Goal: Information Seeking & Learning: Learn about a topic

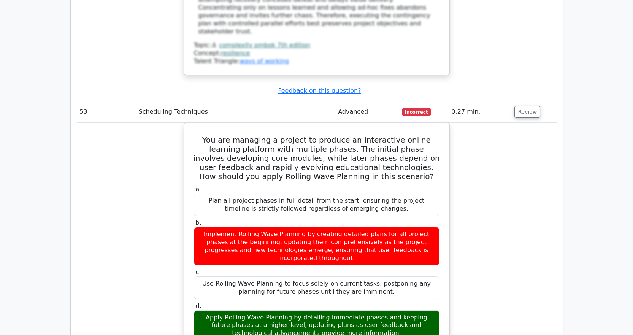
click at [555, 123] on div "You are managing a project to produce an interactive online learning platform w…" at bounding box center [316, 318] width 479 height 391
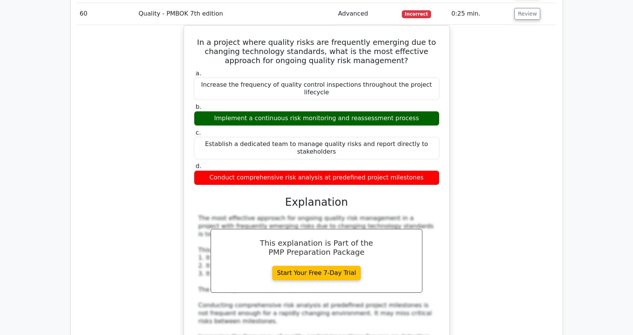
scroll to position [10531, 0]
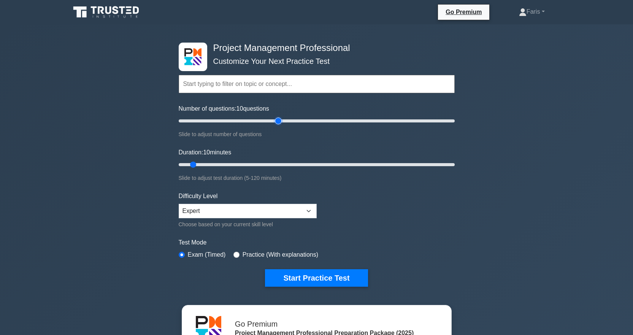
click at [280, 122] on input "Number of questions: 10 questions" at bounding box center [317, 120] width 276 height 9
click at [264, 122] on input "Number of questions: 65 questions" at bounding box center [317, 120] width 276 height 9
type input "60"
click at [254, 123] on input "Number of questions: 65 questions" at bounding box center [317, 120] width 276 height 9
click at [266, 164] on input "Duration: 10 minutes" at bounding box center [317, 164] width 276 height 9
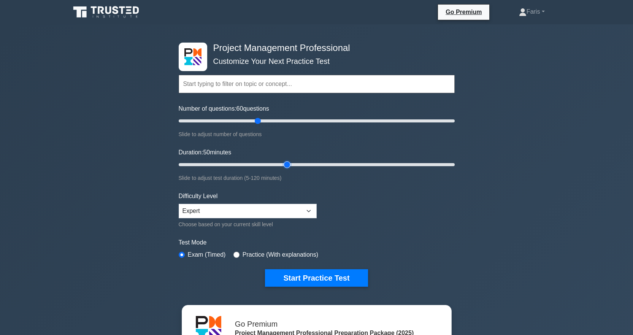
click at [284, 163] on input "Duration: 50 minutes" at bounding box center [317, 164] width 276 height 9
type input "55"
click at [297, 164] on input "Duration: 50 minutes" at bounding box center [317, 164] width 276 height 9
click at [294, 214] on select "Beginner Intermediate Expert" at bounding box center [248, 211] width 138 height 14
click at [179, 204] on select "Beginner Intermediate Expert" at bounding box center [248, 211] width 138 height 14
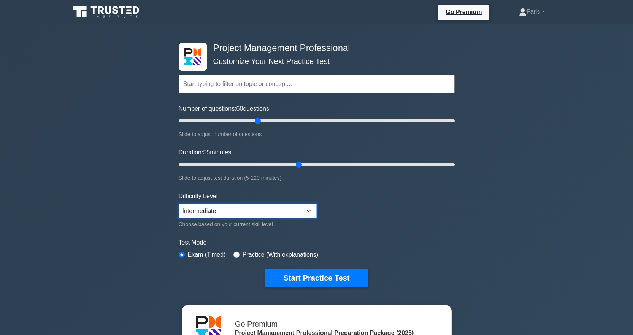
click at [310, 212] on select "Beginner Intermediate Expert" at bounding box center [248, 211] width 138 height 14
select select "expert"
click at [179, 204] on select "Beginner Intermediate Expert" at bounding box center [248, 211] width 138 height 14
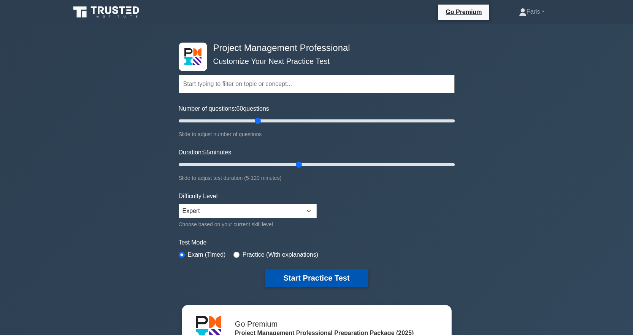
click at [319, 279] on button "Start Practice Test" at bounding box center [316, 277] width 103 height 17
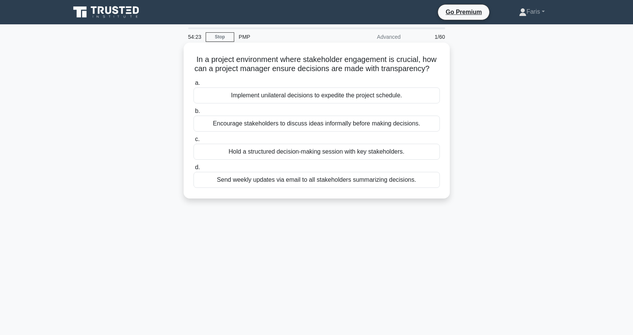
click at [278, 160] on div "Hold a structured decision-making session with key stakeholders." at bounding box center [316, 152] width 246 height 16
click at [193, 142] on input "c. Hold a structured decision-making session with key stakeholders." at bounding box center [193, 139] width 0 height 5
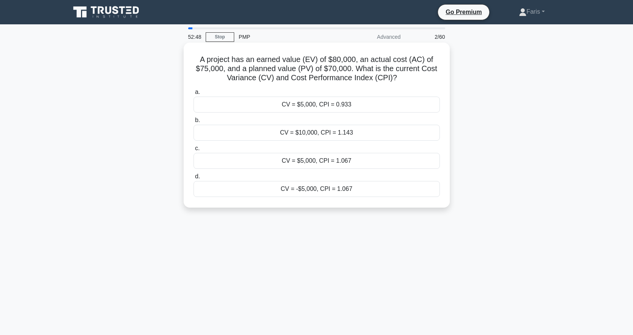
click at [327, 189] on div "CV = -$5,000, CPI = 1.067" at bounding box center [316, 189] width 246 height 16
click at [193, 179] on input "d. CV = -$5,000, CPI = 1.067" at bounding box center [193, 176] width 0 height 5
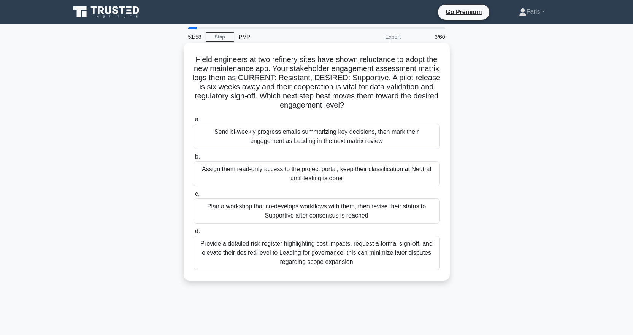
click at [239, 215] on div "Plan a workshop that co-develops workflows with them, then revise their status …" at bounding box center [316, 210] width 246 height 25
click at [193, 196] on input "c. Plan a workshop that co-develops workflows with them, then revise their stat…" at bounding box center [193, 193] width 0 height 5
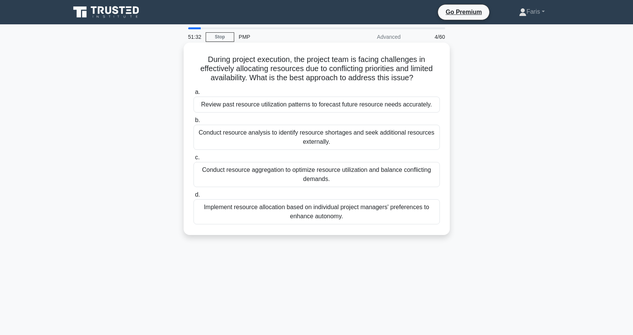
click at [221, 180] on div "Conduct resource aggregation to optimize resource utilization and balance confl…" at bounding box center [316, 174] width 246 height 25
click at [193, 160] on input "c. Conduct resource aggregation to optimize resource utilization and balance co…" at bounding box center [193, 157] width 0 height 5
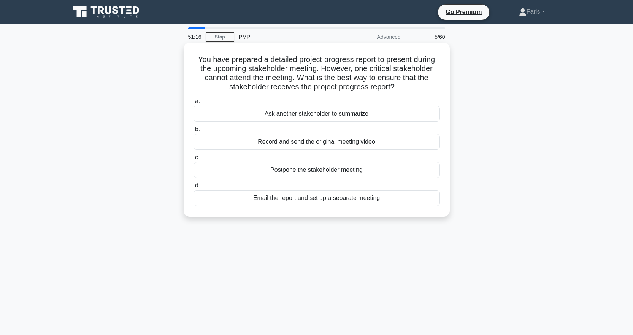
click at [234, 201] on div "Email the report and set up a separate meeting" at bounding box center [316, 198] width 246 height 16
click at [193, 188] on input "d. Email the report and set up a separate meeting" at bounding box center [193, 185] width 0 height 5
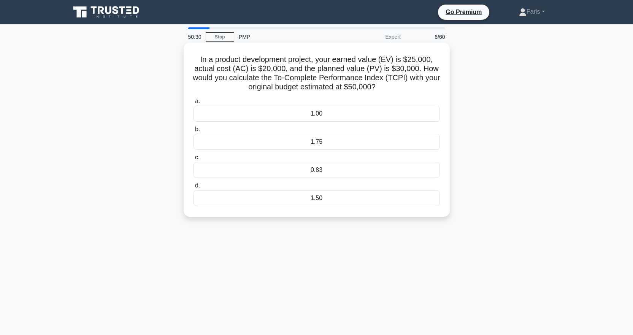
click at [335, 169] on div "0.83" at bounding box center [316, 170] width 246 height 16
click at [193, 160] on input "c. 0.83" at bounding box center [193, 157] width 0 height 5
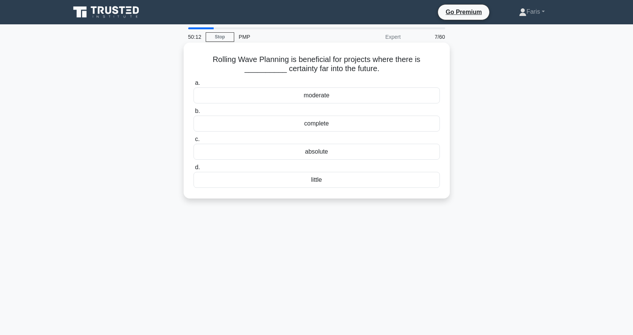
click at [327, 93] on div "moderate" at bounding box center [316, 95] width 246 height 16
click at [193, 85] on input "a. moderate" at bounding box center [193, 83] width 0 height 5
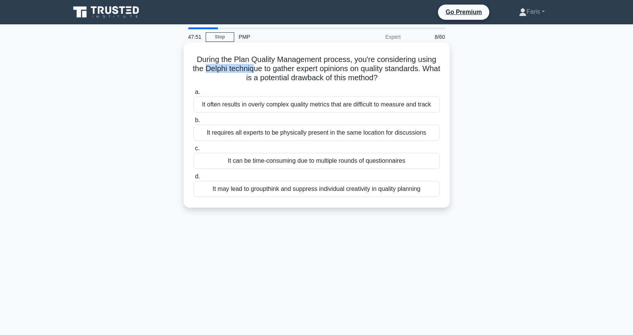
drag, startPoint x: 212, startPoint y: 68, endPoint x: 263, endPoint y: 67, distance: 51.7
click at [263, 67] on h5 "During the Plan Quality Management process, you're considering using the Delphi…" at bounding box center [317, 69] width 248 height 28
click at [264, 67] on h5 "During the Plan Quality Management process, you're considering using the Delphi…" at bounding box center [317, 69] width 248 height 28
drag, startPoint x: 267, startPoint y: 67, endPoint x: 271, endPoint y: 68, distance: 3.9
click at [271, 68] on h5 "During the Plan Quality Management process, you're considering using the Delphi…" at bounding box center [317, 69] width 248 height 28
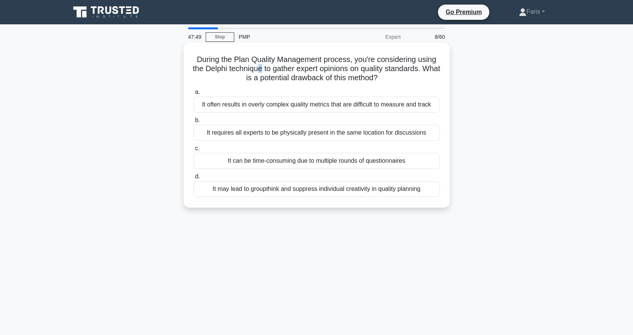
click at [271, 68] on h5 "During the Plan Quality Management process, you're considering using the Delphi…" at bounding box center [317, 69] width 248 height 28
drag, startPoint x: 271, startPoint y: 68, endPoint x: 214, endPoint y: 70, distance: 56.6
click at [214, 70] on h5 "During the Plan Quality Management process, you're considering using the Delphi…" at bounding box center [317, 69] width 248 height 28
click at [282, 161] on div "It can be time-consuming due to multiple rounds of questionnaires" at bounding box center [316, 161] width 246 height 16
click at [193, 151] on input "c. It can be time-consuming due to multiple rounds of questionnaires" at bounding box center [193, 148] width 0 height 5
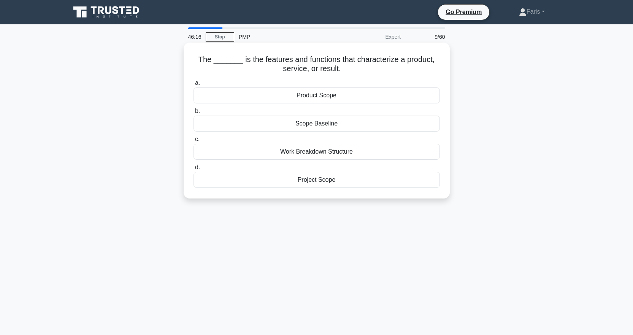
click at [318, 98] on div "Product Scope" at bounding box center [316, 95] width 246 height 16
click at [193, 85] on input "a. Product Scope" at bounding box center [193, 83] width 0 height 5
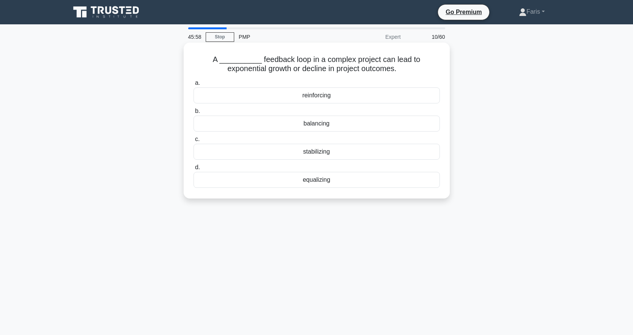
click at [332, 98] on div "reinforcing" at bounding box center [316, 95] width 246 height 16
click at [193, 85] on input "a. reinforcing" at bounding box center [193, 83] width 0 height 5
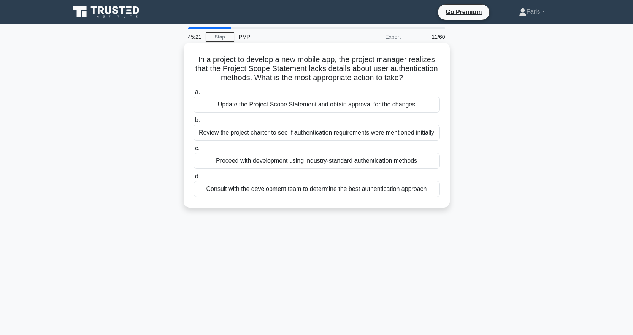
click at [238, 110] on div "Update the Project Scope Statement and obtain approval for the changes" at bounding box center [316, 104] width 246 height 16
click at [193, 95] on input "a. Update the Project Scope Statement and obtain approval for the changes" at bounding box center [193, 92] width 0 height 5
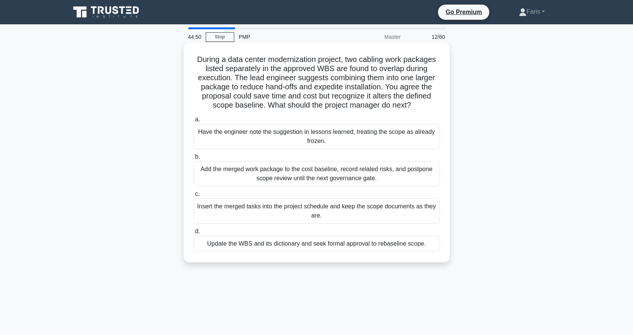
click at [244, 249] on div "Update the WBS and its dictionary and seek formal approval to rebaseline scope." at bounding box center [316, 244] width 246 height 16
click at [193, 234] on input "d. Update the WBS and its dictionary and seek formal approval to rebaseline sco…" at bounding box center [193, 231] width 0 height 5
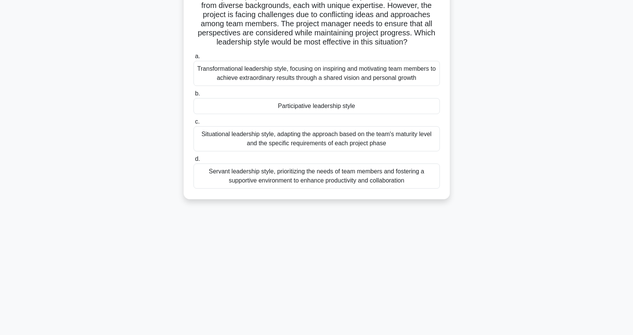
scroll to position [76, 0]
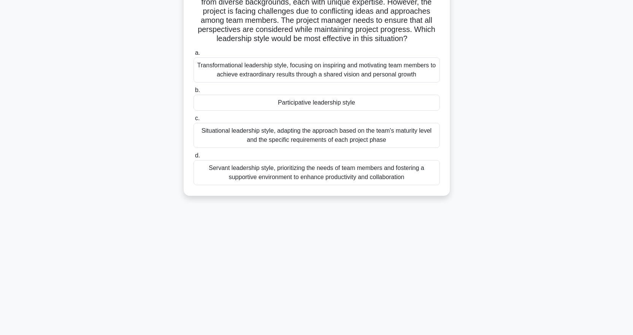
click at [292, 179] on div "Servant leadership style, prioritizing the needs of team members and fostering …" at bounding box center [316, 172] width 246 height 25
click at [193, 158] on input "d. Servant leadership style, prioritizing the needs of team members and fosteri…" at bounding box center [193, 155] width 0 height 5
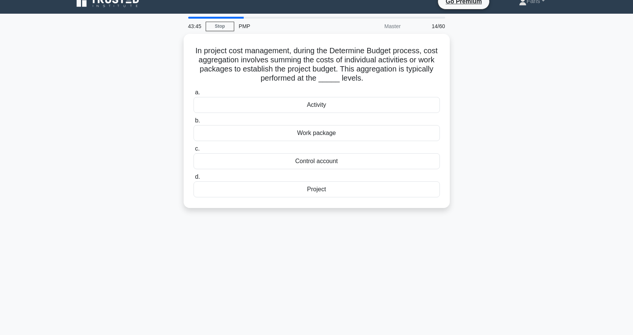
scroll to position [0, 0]
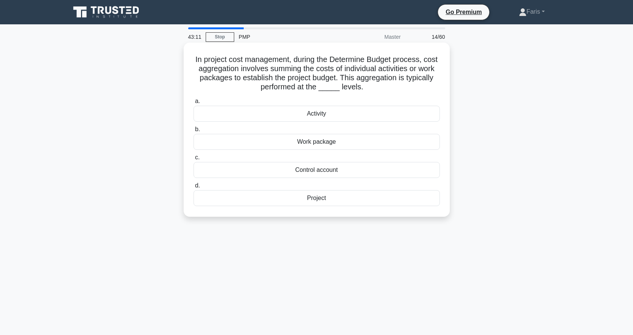
click at [305, 114] on div "Activity" at bounding box center [316, 114] width 246 height 16
click at [193, 104] on input "a. Activity" at bounding box center [193, 101] width 0 height 5
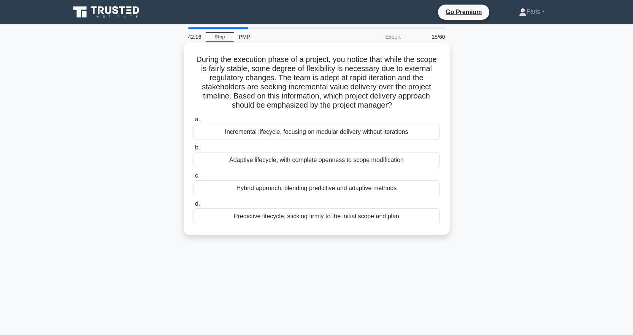
click at [250, 159] on div "Adaptive lifecycle, with complete openness to scope modification" at bounding box center [316, 160] width 246 height 16
click at [193, 150] on input "b. Adaptive lifecycle, with complete openness to scope modification" at bounding box center [193, 147] width 0 height 5
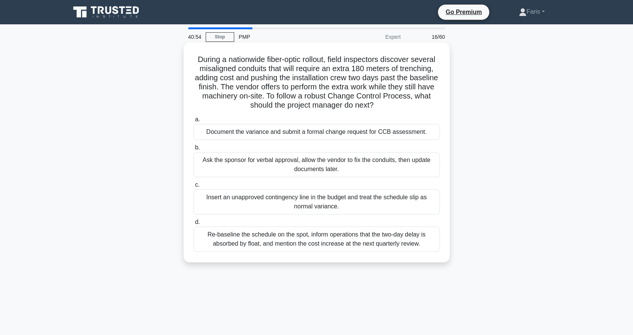
click at [257, 136] on div "Document the variance and submit a formal change request for CCB assessment." at bounding box center [316, 132] width 246 height 16
click at [193, 122] on input "a. Document the variance and submit a formal change request for CCB assessment." at bounding box center [193, 119] width 0 height 5
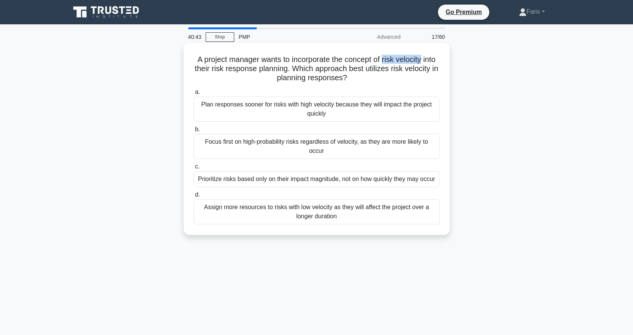
drag, startPoint x: 391, startPoint y: 58, endPoint x: 435, endPoint y: 58, distance: 44.5
click at [435, 58] on h5 "A project manager wants to incorporate the concept of risk velocity into their …" at bounding box center [317, 69] width 248 height 28
copy h5 "risk velocity"
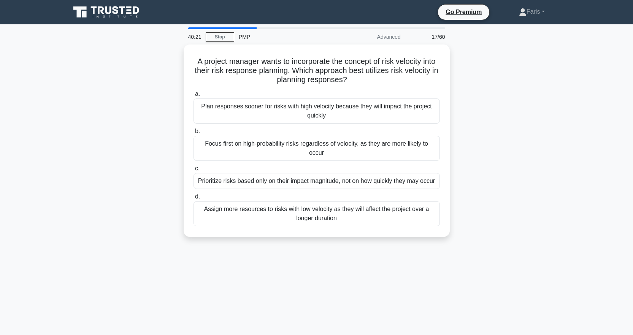
click at [165, 119] on div "A project manager wants to incorporate the concept of risk velocity into their …" at bounding box center [316, 144] width 501 height 201
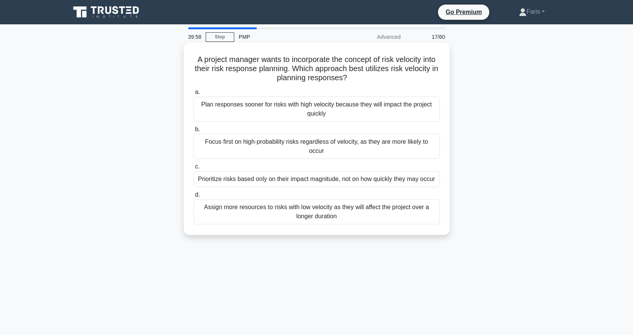
click at [275, 109] on div "Plan responses sooner for risks with high velocity because they will impact the…" at bounding box center [316, 108] width 246 height 25
click at [193, 95] on input "a. Plan responses sooner for risks with high velocity because they will impact …" at bounding box center [193, 92] width 0 height 5
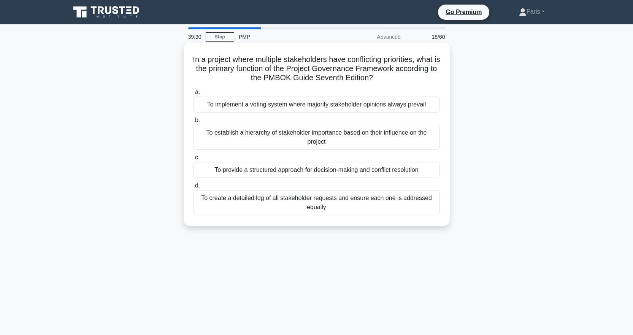
click at [253, 172] on div "To provide a structured approach for decision-making and conflict resolution" at bounding box center [316, 170] width 246 height 16
click at [193, 160] on input "c. To provide a structured approach for decision-making and conflict resolution" at bounding box center [193, 157] width 0 height 5
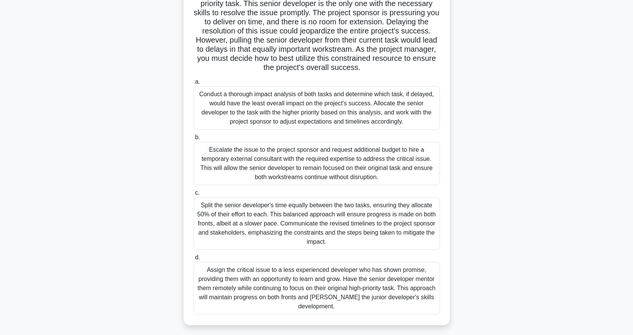
scroll to position [88, 0]
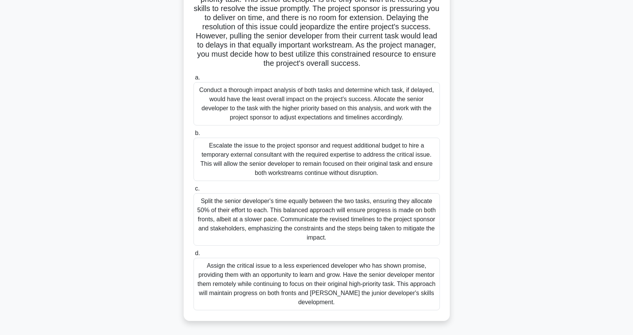
click at [286, 154] on div "Escalate the issue to the project sponsor and request additional budget to hire…" at bounding box center [316, 159] width 246 height 43
click at [193, 136] on input "b. Escalate the issue to the project sponsor and request additional budget to h…" at bounding box center [193, 133] width 0 height 5
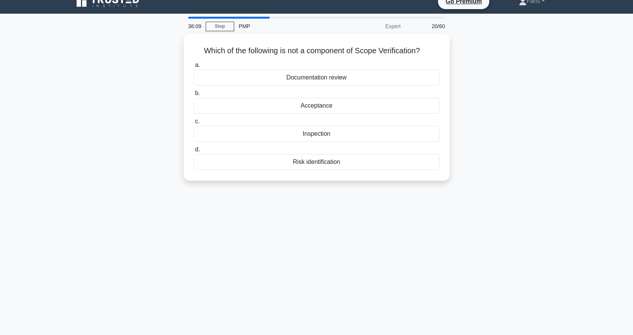
scroll to position [0, 0]
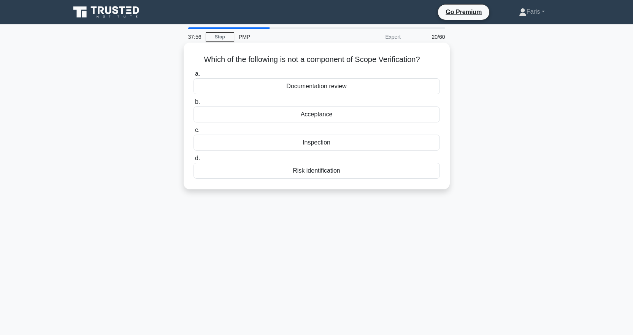
click at [315, 175] on div "Risk identification" at bounding box center [316, 171] width 246 height 16
click at [193, 161] on input "d. Risk identification" at bounding box center [193, 158] width 0 height 5
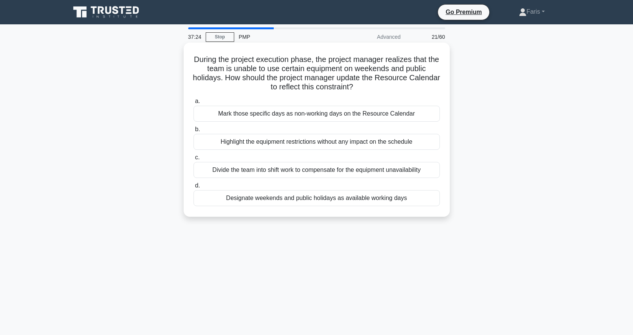
click at [293, 117] on div "Mark those specific days as non-working days on the Resource Calendar" at bounding box center [316, 114] width 246 height 16
click at [193, 104] on input "a. Mark those specific days as non-working days on the Resource Calendar" at bounding box center [193, 101] width 0 height 5
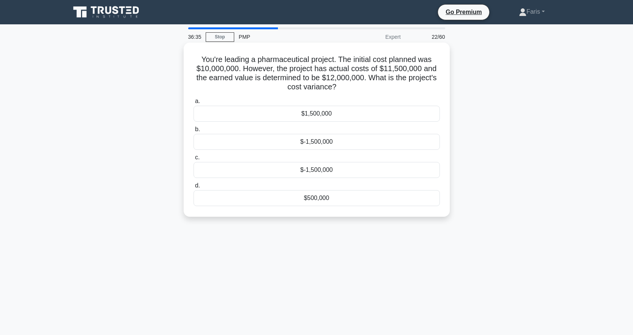
click at [330, 201] on div "$500,000" at bounding box center [316, 198] width 246 height 16
click at [193, 188] on input "d. $500,000" at bounding box center [193, 185] width 0 height 5
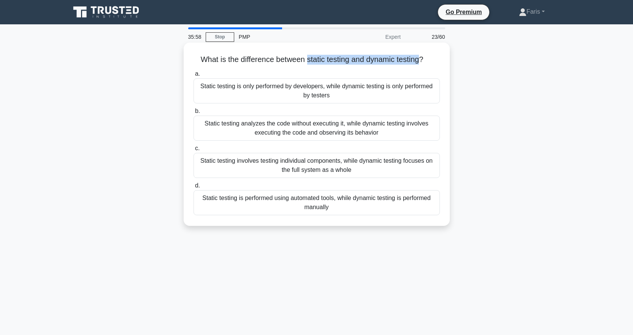
drag, startPoint x: 305, startPoint y: 58, endPoint x: 422, endPoint y: 59, distance: 116.6
click at [422, 59] on h5 "What is the difference between static testing and dynamic testing? .spinner_0XT…" at bounding box center [317, 60] width 248 height 10
copy h5 "static testing and dynamic testing"
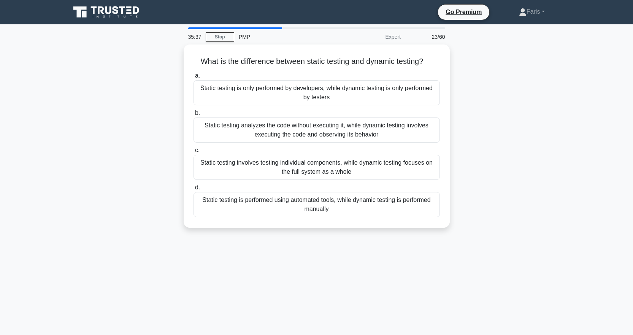
click at [157, 141] on div "What is the difference between static testing and dynamic testing? .spinner_0XT…" at bounding box center [316, 140] width 501 height 192
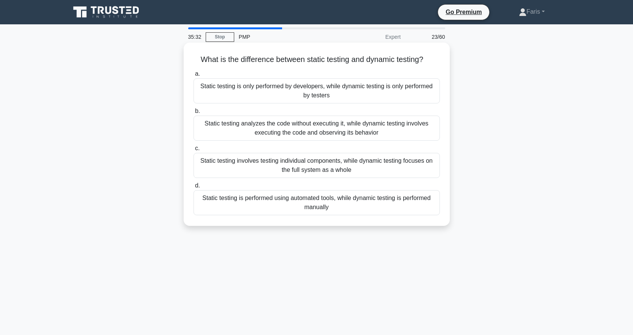
click at [312, 134] on div "Static testing analyzes the code without executing it, while dynamic testing in…" at bounding box center [316, 127] width 246 height 25
click at [193, 114] on input "b. Static testing analyzes the code without executing it, while dynamic testing…" at bounding box center [193, 111] width 0 height 5
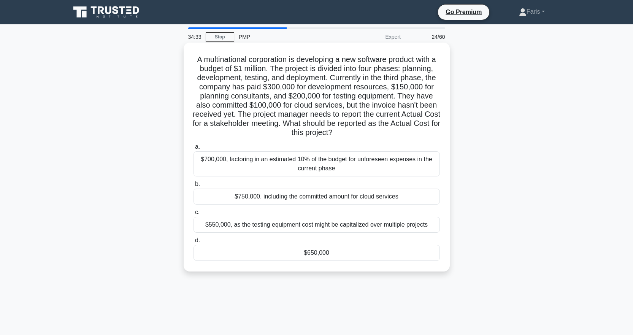
click at [344, 255] on div "$650,000" at bounding box center [316, 253] width 246 height 16
click at [193, 243] on input "d. $650,000" at bounding box center [193, 240] width 0 height 5
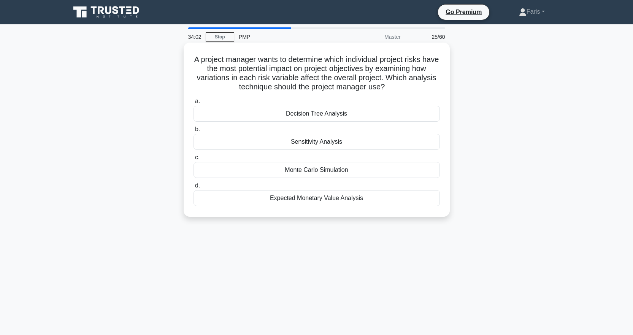
drag, startPoint x: 357, startPoint y: 171, endPoint x: 285, endPoint y: 177, distance: 72.4
click at [285, 177] on div "Monte Carlo Simulation" at bounding box center [316, 170] width 246 height 16
copy div "Monte Carlo Simulation"
click at [294, 174] on div "Monte Carlo Simulation" at bounding box center [316, 170] width 246 height 16
click at [193, 160] on input "c. Monte Carlo Simulation" at bounding box center [193, 157] width 0 height 5
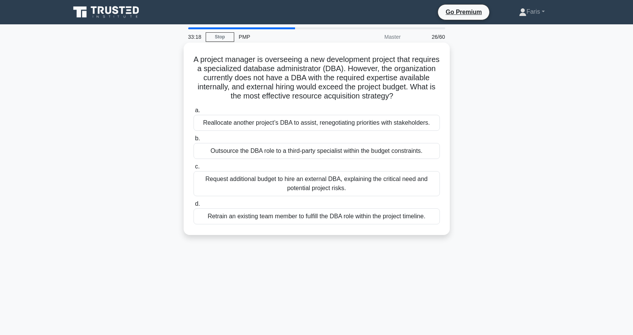
click at [244, 184] on div "Request additional budget to hire an external DBA, explaining the critical need…" at bounding box center [316, 183] width 246 height 25
click at [193, 169] on input "c. Request additional budget to hire an external DBA, explaining the critical n…" at bounding box center [193, 166] width 0 height 5
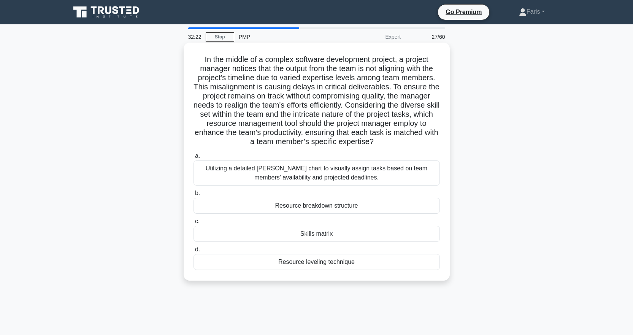
click at [291, 265] on div "Resource leveling technique" at bounding box center [316, 262] width 246 height 16
click at [193, 252] on input "d. Resource leveling technique" at bounding box center [193, 249] width 0 height 5
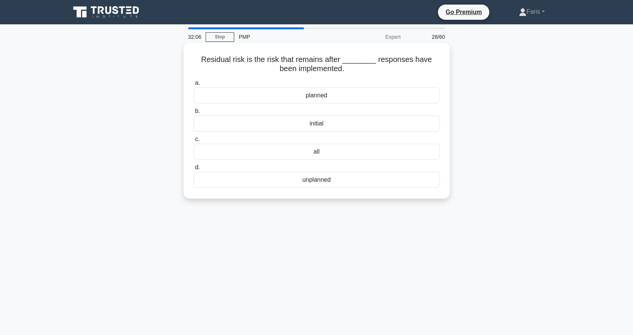
click at [338, 96] on div "planned" at bounding box center [316, 95] width 246 height 16
click at [193, 85] on input "a. planned" at bounding box center [193, 83] width 0 height 5
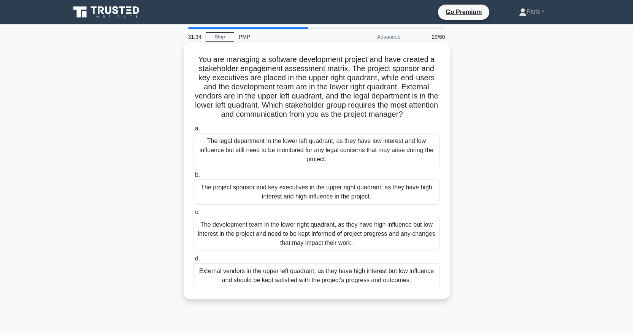
click at [224, 197] on div "The project sponsor and key executives in the upper right quadrant, as they hav…" at bounding box center [316, 191] width 246 height 25
click at [193, 177] on input "b. The project sponsor and key executives in the upper right quadrant, as they …" at bounding box center [193, 174] width 0 height 5
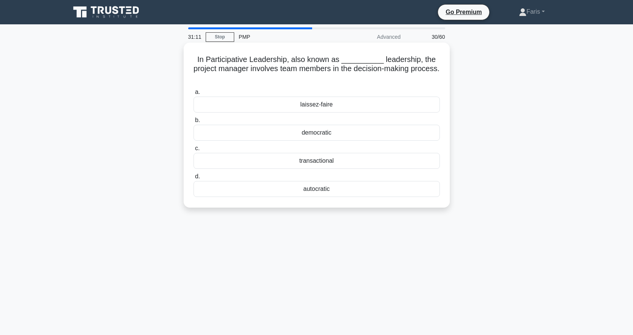
click at [296, 131] on div "democratic" at bounding box center [316, 133] width 246 height 16
click at [193, 123] on input "b. democratic" at bounding box center [193, 120] width 0 height 5
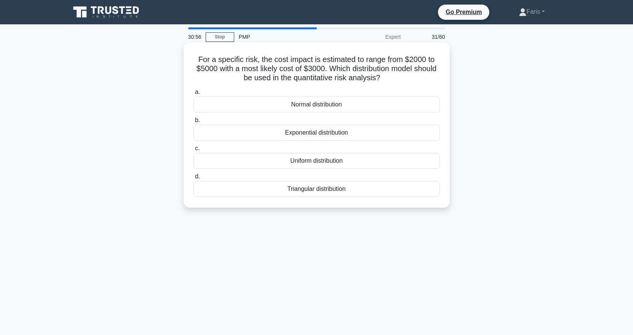
click at [251, 193] on div "Triangular distribution" at bounding box center [316, 189] width 246 height 16
click at [193, 179] on input "d. Triangular distribution" at bounding box center [193, 176] width 0 height 5
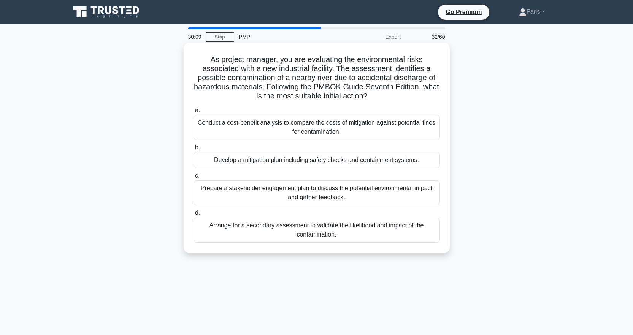
click at [262, 161] on div "Develop a mitigation plan including safety checks and containment systems." at bounding box center [316, 160] width 246 height 16
click at [193, 150] on input "b. Develop a mitigation plan including safety checks and containment systems." at bounding box center [193, 147] width 0 height 5
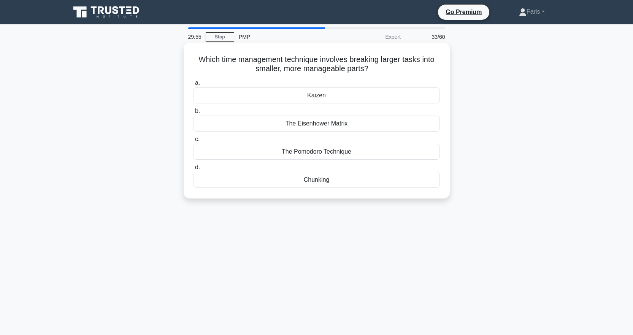
drag, startPoint x: 335, startPoint y: 95, endPoint x: 307, endPoint y: 97, distance: 29.0
click at [307, 97] on div "Kaizen" at bounding box center [316, 95] width 246 height 16
copy div "Kaizen"
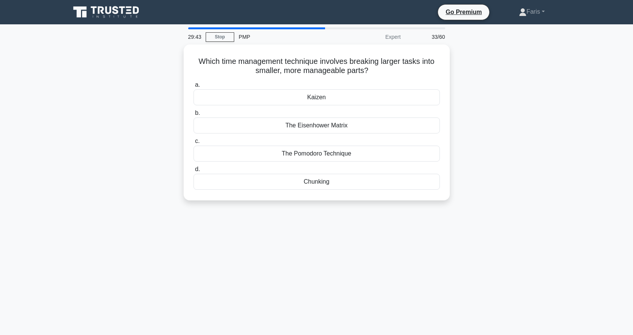
click at [293, 224] on div "29:43 Stop PMP Expert 33/60 Which time management technique involves breaking l…" at bounding box center [316, 217] width 501 height 380
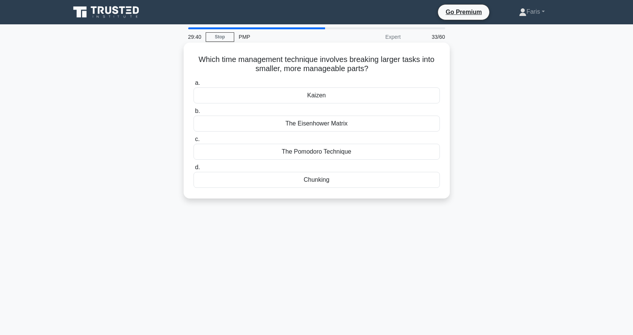
drag, startPoint x: 343, startPoint y: 180, endPoint x: 304, endPoint y: 180, distance: 38.7
click at [304, 180] on div "Chunking" at bounding box center [316, 180] width 246 height 16
copy div "Chunking"
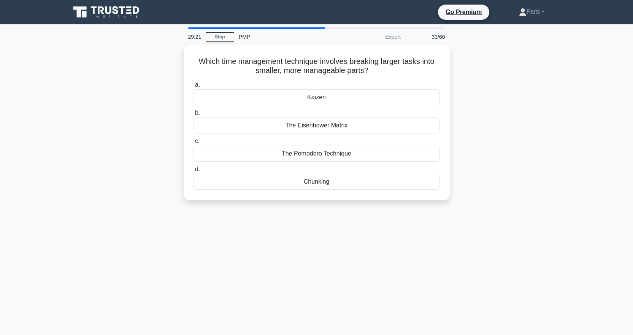
click at [350, 215] on div "29:21 Stop PMP Expert 33/60 Which time management technique involves breaking l…" at bounding box center [316, 217] width 501 height 380
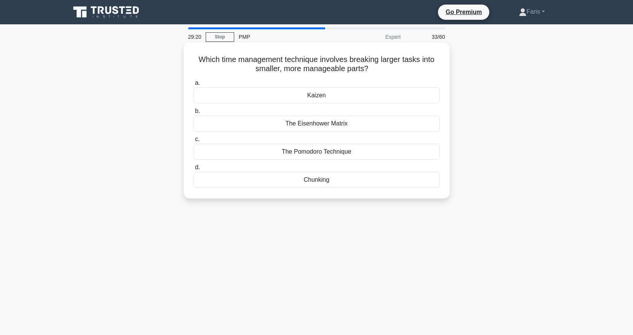
drag, startPoint x: 359, startPoint y: 152, endPoint x: 279, endPoint y: 155, distance: 79.4
click at [279, 155] on div "The Pomodoro Technique" at bounding box center [316, 152] width 246 height 16
copy div "The Pomodoro Technique"
drag, startPoint x: 353, startPoint y: 124, endPoint x: 286, endPoint y: 125, distance: 66.5
click at [286, 125] on div "The Eisenhower Matrix" at bounding box center [316, 123] width 246 height 16
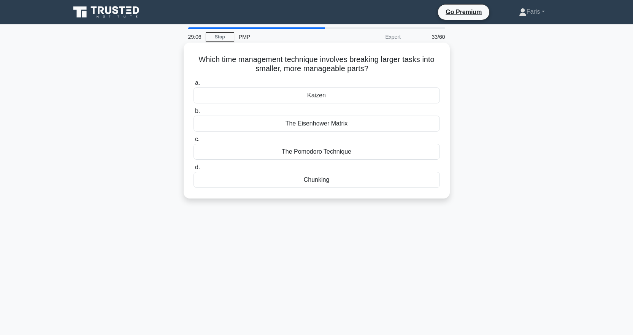
copy div "The Eisenhower Matrix"
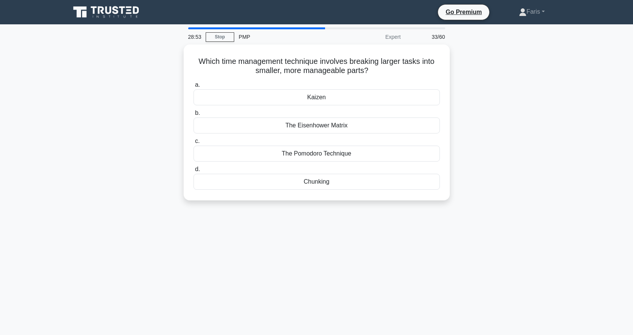
click at [507, 177] on div "Which time management technique involves breaking larger tasks into smaller, mo…" at bounding box center [316, 126] width 501 height 165
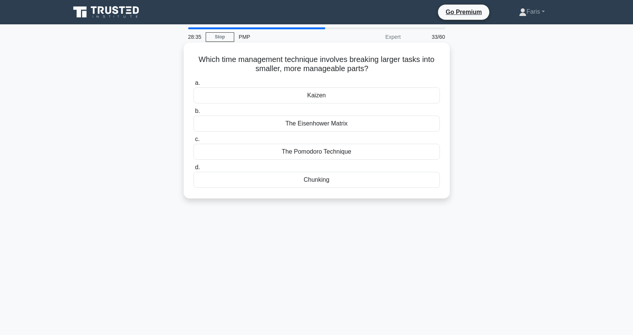
drag, startPoint x: 188, startPoint y: 53, endPoint x: 386, endPoint y: 67, distance: 197.7
click at [386, 67] on div "Which time management technique involves breaking larger tasks into smaller, mo…" at bounding box center [317, 121] width 260 height 150
copy h5 "Which time management technique involves breaking larger tasks into smaller, mo…"
click at [326, 183] on div "Chunking" at bounding box center [316, 180] width 246 height 16
click at [193, 170] on input "d. Chunking" at bounding box center [193, 167] width 0 height 5
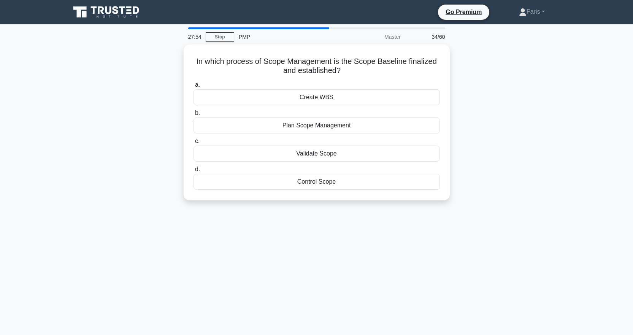
click at [550, 164] on div "In which process of Scope Management is the Scope Baseline finalized and establ…" at bounding box center [316, 126] width 501 height 165
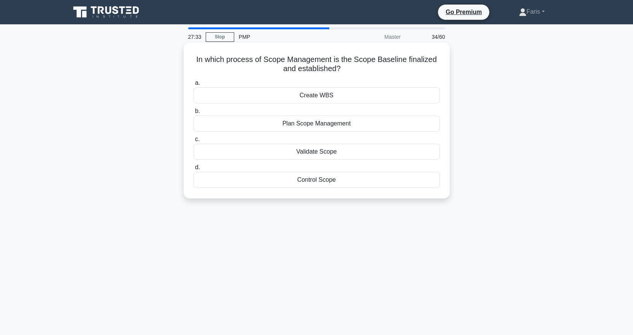
click at [322, 126] on div "Plan Scope Management" at bounding box center [316, 123] width 246 height 16
click at [193, 114] on input "b. Plan Scope Management" at bounding box center [193, 111] width 0 height 5
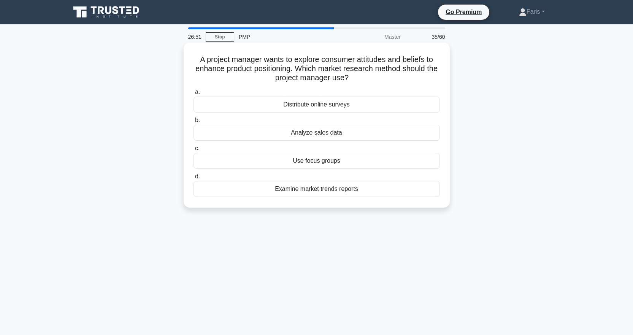
click at [364, 193] on div "Examine market trends reports" at bounding box center [316, 189] width 246 height 16
click at [193, 179] on input "d. Examine market trends reports" at bounding box center [193, 176] width 0 height 5
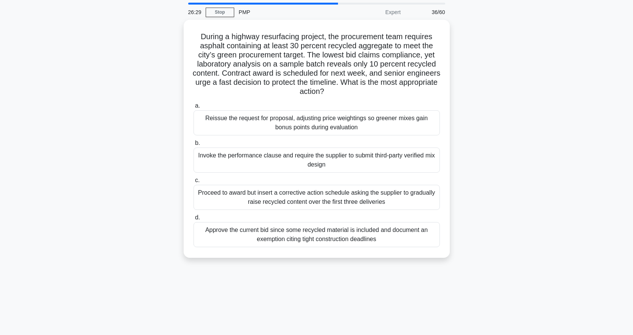
scroll to position [38, 0]
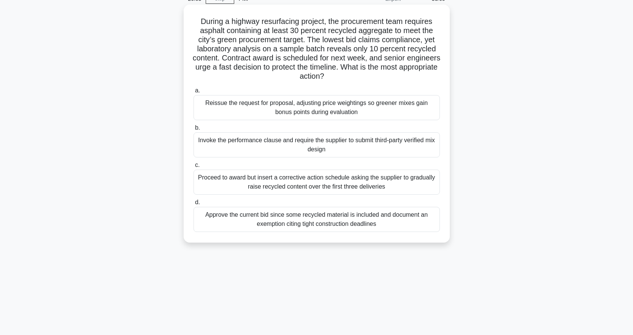
click at [346, 149] on div "Invoke the performance clause and require the supplier to submit third-party ve…" at bounding box center [316, 144] width 246 height 25
click at [193, 130] on input "b. Invoke the performance clause and require the supplier to submit third-party…" at bounding box center [193, 127] width 0 height 5
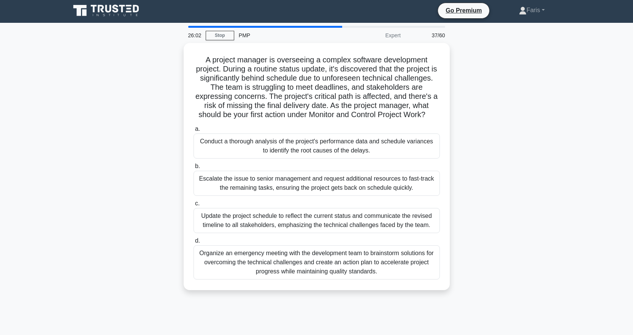
scroll to position [0, 0]
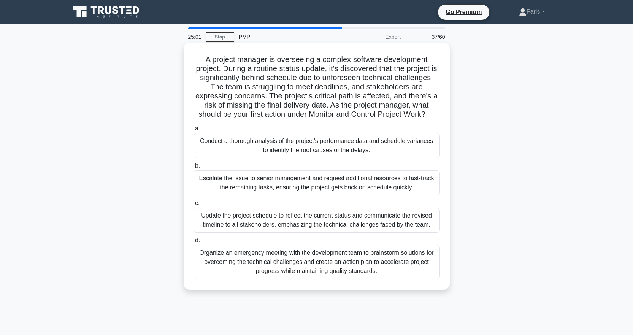
click at [395, 155] on div "Conduct a thorough analysis of the project's performance data and schedule vari…" at bounding box center [316, 145] width 246 height 25
click at [193, 131] on input "a. Conduct a thorough analysis of the project's performance data and schedule v…" at bounding box center [193, 128] width 0 height 5
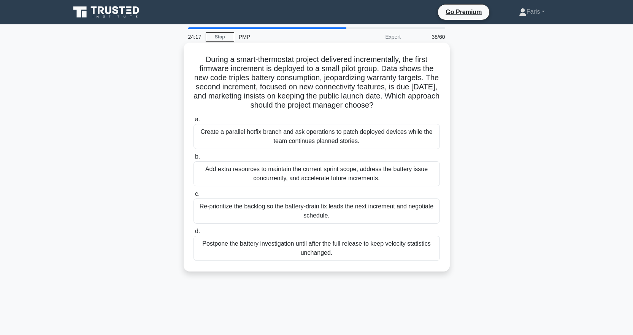
click at [415, 177] on div "Add extra resources to maintain the current sprint scope, address the battery i…" at bounding box center [316, 173] width 246 height 25
click at [193, 159] on input "b. Add extra resources to maintain the current sprint scope, address the batter…" at bounding box center [193, 156] width 0 height 5
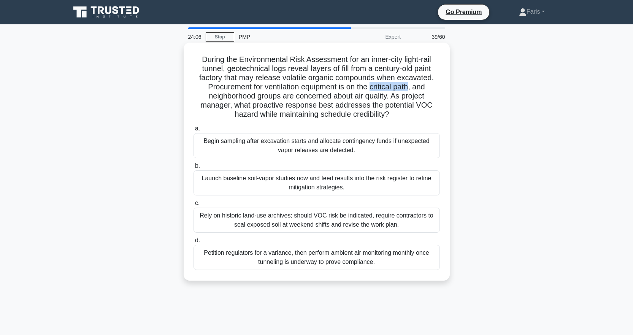
drag, startPoint x: 412, startPoint y: 87, endPoint x: 372, endPoint y: 88, distance: 39.9
click at [372, 88] on h5 "During the Environmental Risk Assessment for an inner-city light-rail tunnel, g…" at bounding box center [317, 87] width 248 height 65
copy h5 "critical path"
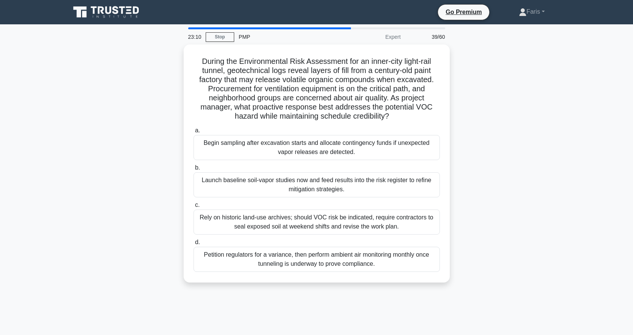
click at [155, 157] on div "During the Environmental Risk Assessment for an inner-city light-rail tunnel, g…" at bounding box center [316, 167] width 501 height 247
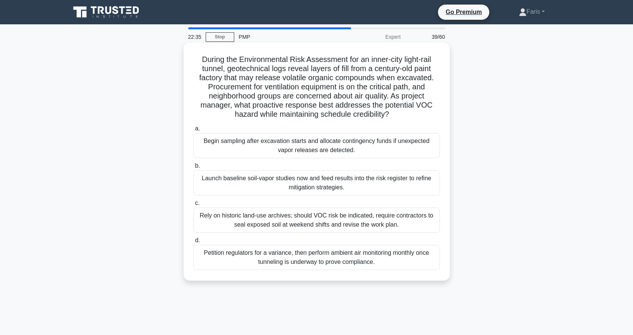
click at [226, 182] on div "Launch baseline soil-vapor studies now and feed results into the risk register …" at bounding box center [316, 182] width 246 height 25
click at [193, 168] on input "b. Launch baseline soil-vapor studies now and feed results into the risk regist…" at bounding box center [193, 165] width 0 height 5
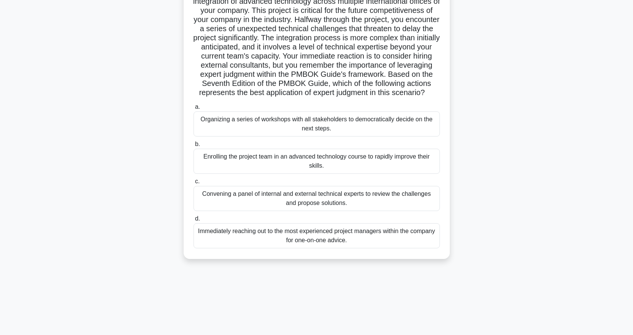
scroll to position [76, 0]
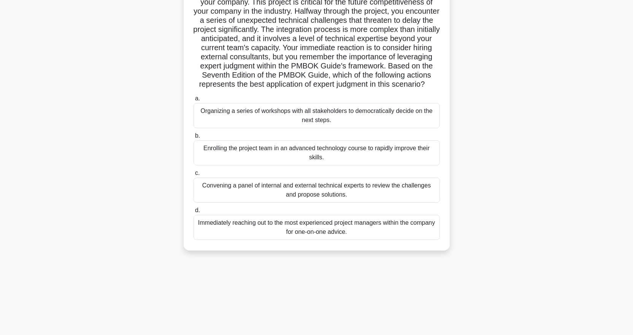
click at [291, 128] on div "Organizing a series of workshops with all stakeholders to democratically decide…" at bounding box center [316, 115] width 246 height 25
click at [193, 101] on input "a. Organizing a series of workshops with all stakeholders to democratically dec…" at bounding box center [193, 98] width 0 height 5
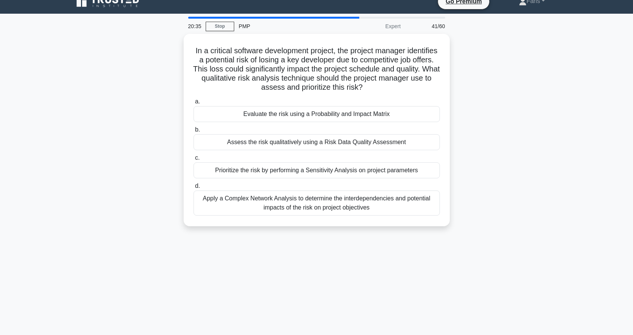
scroll to position [0, 0]
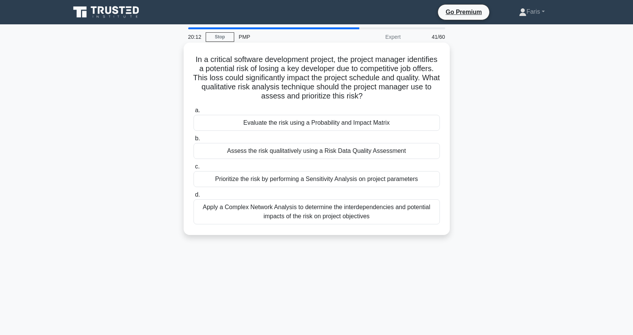
click at [247, 127] on div "Evaluate the risk using a Probability and Impact Matrix" at bounding box center [316, 123] width 246 height 16
click at [193, 113] on input "a. Evaluate the risk using a Probability and Impact Matrix" at bounding box center [193, 110] width 0 height 5
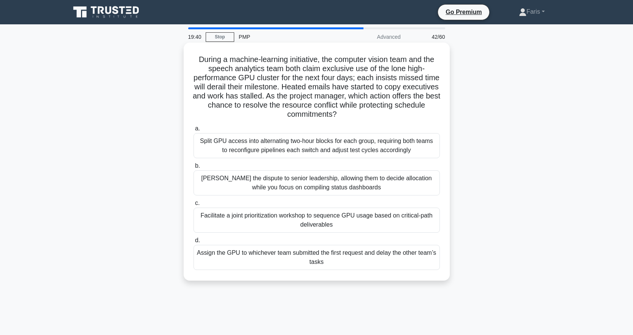
click at [231, 221] on div "Facilitate a joint prioritization workshop to sequence GPU usage based on criti…" at bounding box center [316, 219] width 246 height 25
click at [193, 206] on input "c. Facilitate a joint prioritization workshop to sequence GPU usage based on cr…" at bounding box center [193, 203] width 0 height 5
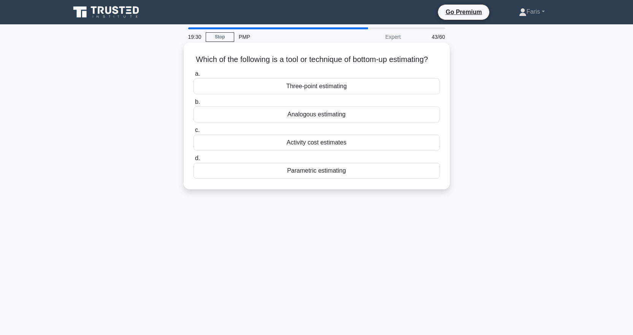
drag, startPoint x: 356, startPoint y: 125, endPoint x: 288, endPoint y: 125, distance: 68.8
click at [288, 122] on div "Analogous estimating" at bounding box center [316, 114] width 246 height 16
copy div "Analogous estimating"
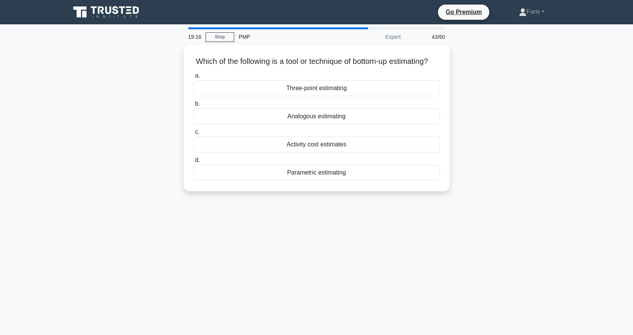
click at [478, 164] on div "Which of the following is a tool or technique of bottom-up estimating? .spinner…" at bounding box center [316, 122] width 501 height 156
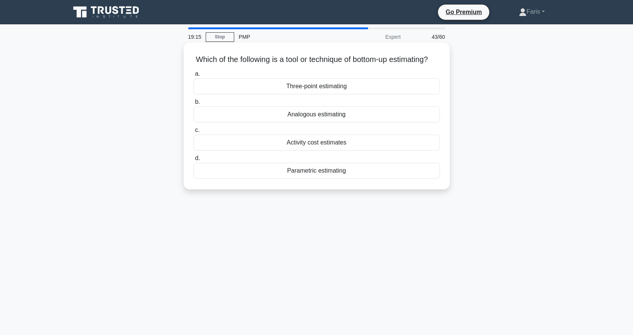
drag, startPoint x: 355, startPoint y: 180, endPoint x: 286, endPoint y: 185, distance: 68.9
click at [286, 179] on div "Parametric estimating" at bounding box center [316, 171] width 246 height 16
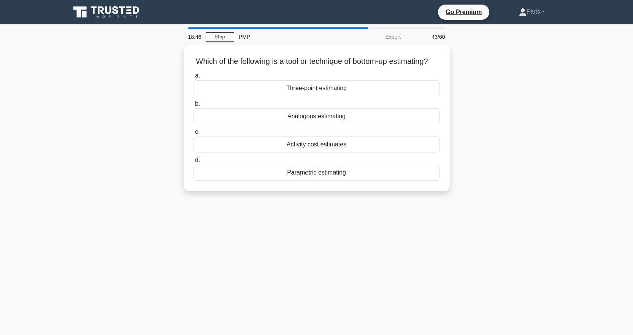
click at [442, 218] on div "18:46 Stop PMP Expert 43/60 Which of the following is a tool or technique of bo…" at bounding box center [316, 217] width 501 height 380
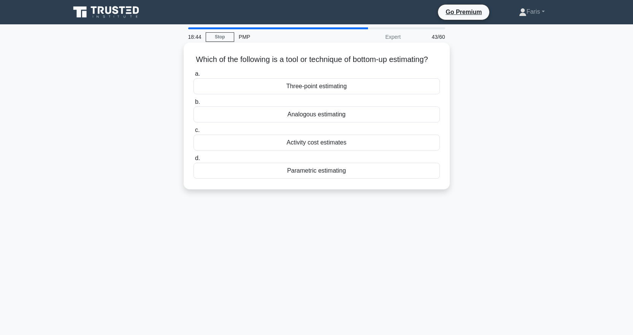
click at [341, 150] on div "Activity cost estimates" at bounding box center [316, 142] width 246 height 16
click at [193, 133] on input "c. Activity cost estimates" at bounding box center [193, 130] width 0 height 5
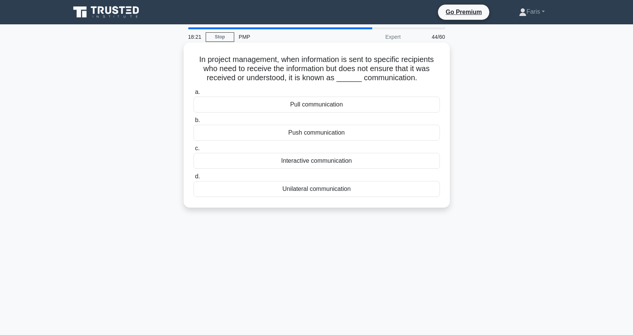
click at [285, 136] on div "Push communication" at bounding box center [316, 133] width 246 height 16
click at [193, 123] on input "b. Push communication" at bounding box center [193, 120] width 0 height 5
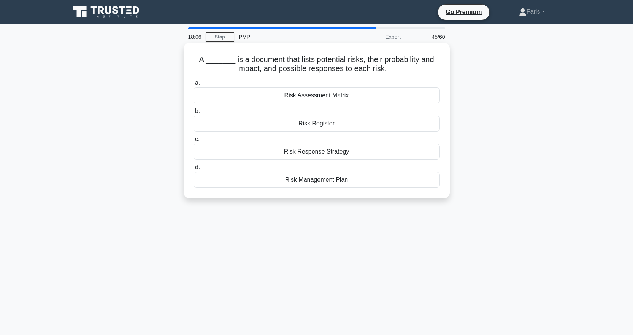
click at [301, 125] on div "Risk Register" at bounding box center [316, 123] width 246 height 16
click at [193, 114] on input "b. Risk Register" at bounding box center [193, 111] width 0 height 5
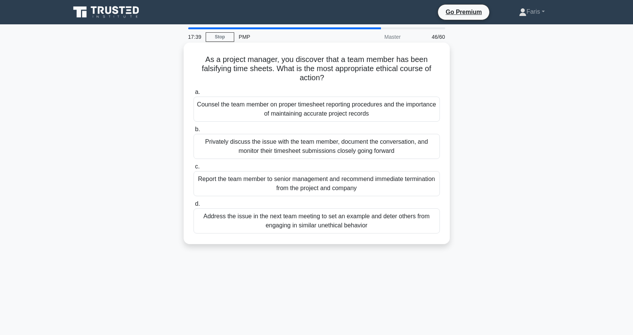
click at [246, 117] on div "Counsel the team member on proper timesheet reporting procedures and the import…" at bounding box center [316, 108] width 246 height 25
click at [193, 95] on input "a. Counsel the team member on proper timesheet reporting procedures and the imp…" at bounding box center [193, 92] width 0 height 5
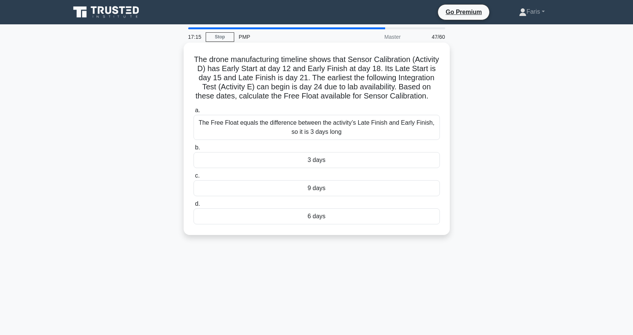
click at [289, 168] on div "3 days" at bounding box center [316, 160] width 246 height 16
click at [193, 150] on input "b. 3 days" at bounding box center [193, 147] width 0 height 5
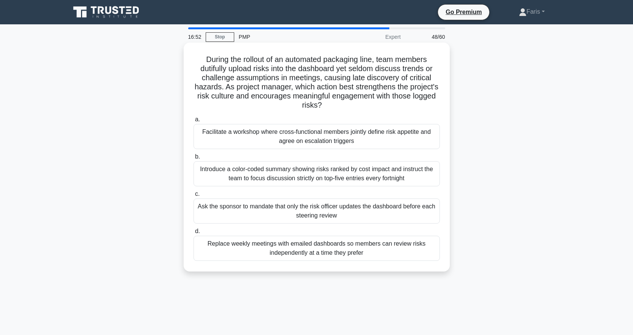
click at [236, 137] on div "Facilitate a workshop where cross-functional members jointly define risk appeti…" at bounding box center [316, 136] width 246 height 25
click at [193, 122] on input "a. Facilitate a workshop where cross-functional members jointly define risk app…" at bounding box center [193, 119] width 0 height 5
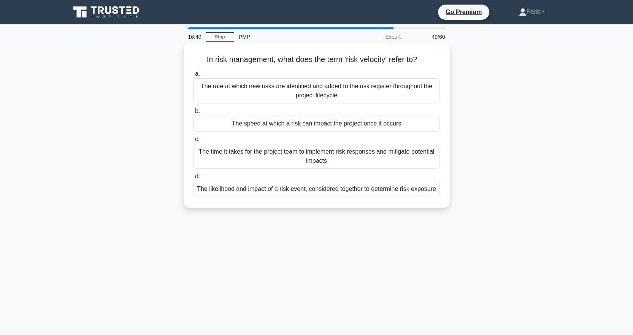
click at [291, 127] on div "The speed at which a risk can impact the project once it occurs" at bounding box center [316, 123] width 246 height 16
click at [193, 114] on input "b. The speed at which a risk can impact the project once it occurs" at bounding box center [193, 111] width 0 height 5
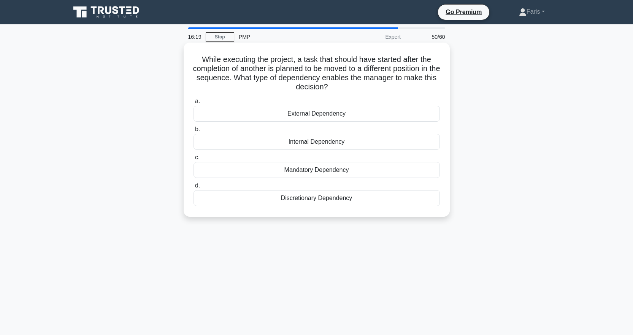
click at [305, 117] on div "External Dependency" at bounding box center [316, 114] width 246 height 16
click at [193, 104] on input "a. External Dependency" at bounding box center [193, 101] width 0 height 5
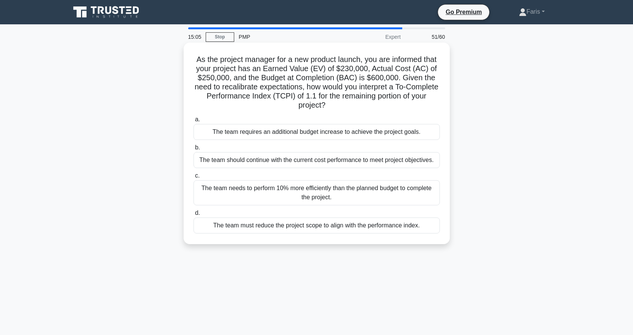
click at [248, 134] on div "The team requires an additional budget increase to achieve the project goals." at bounding box center [316, 132] width 246 height 16
click at [193, 122] on input "a. The team requires an additional budget increase to achieve the project goals." at bounding box center [193, 119] width 0 height 5
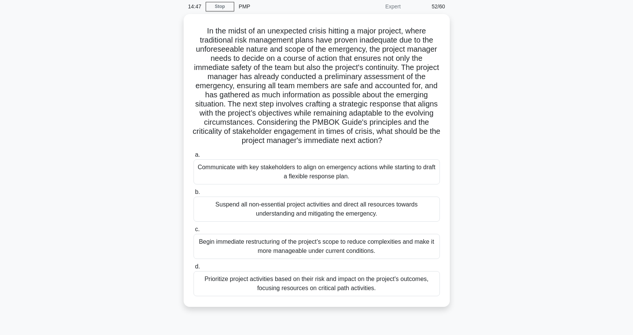
scroll to position [76, 0]
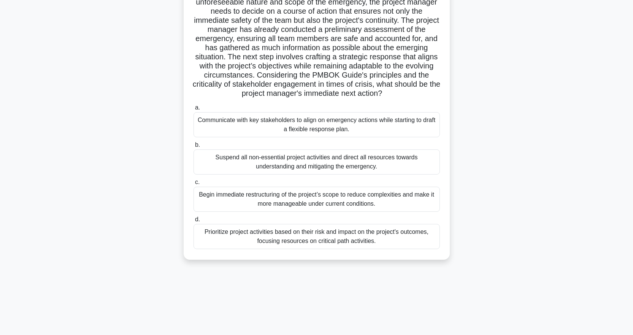
click at [262, 128] on div "Communicate with key stakeholders to align on emergency actions while starting …" at bounding box center [316, 124] width 246 height 25
click at [193, 110] on input "a. Communicate with key stakeholders to align on emergency actions while starti…" at bounding box center [193, 107] width 0 height 5
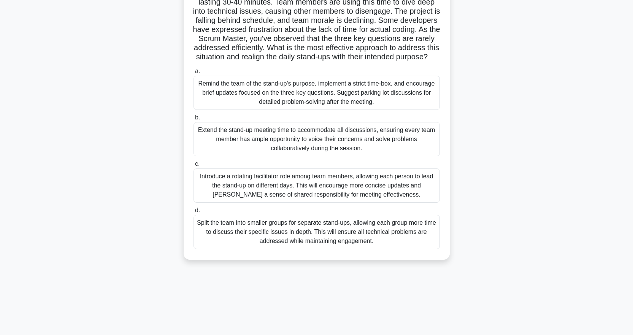
click at [216, 94] on div "Remind the team of the stand-up's purpose, implement a strict time-box, and enc…" at bounding box center [316, 93] width 246 height 34
click at [193, 74] on input "a. Remind the team of the stand-up's purpose, implement a strict time-box, and …" at bounding box center [193, 71] width 0 height 5
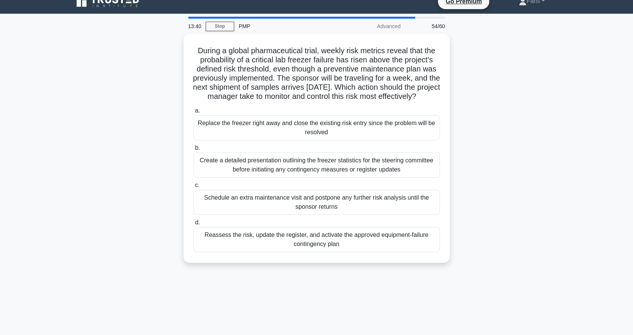
scroll to position [0, 0]
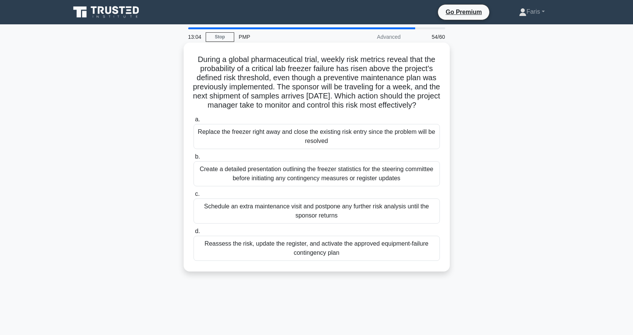
click at [373, 259] on div "Reassess the risk, update the register, and activate the approved equipment-fai…" at bounding box center [316, 248] width 246 height 25
click at [193, 234] on input "d. Reassess the risk, update the register, and activate the approved equipment-…" at bounding box center [193, 231] width 0 height 5
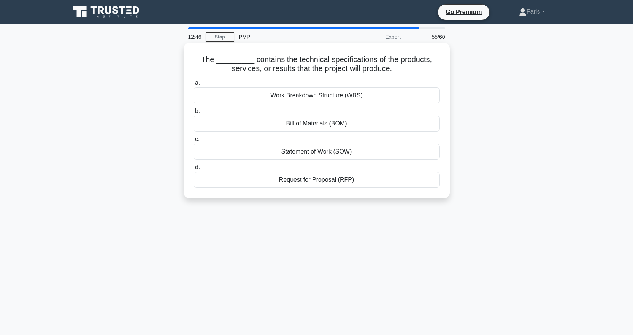
click at [343, 154] on div "Statement of Work (SOW)" at bounding box center [316, 152] width 246 height 16
click at [193, 142] on input "c. Statement of Work (SOW)" at bounding box center [193, 139] width 0 height 5
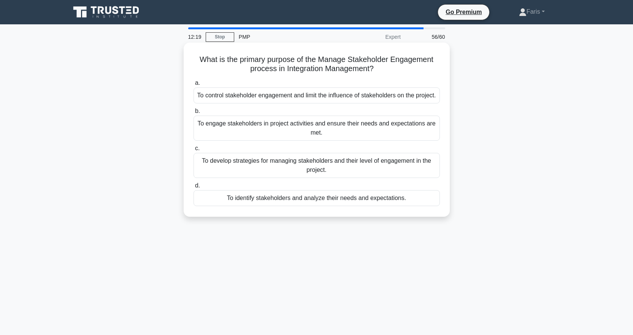
click at [319, 206] on div "To identify stakeholders and analyze their needs and expectations." at bounding box center [316, 198] width 246 height 16
click at [193, 188] on input "d. To identify stakeholders and analyze their needs and expectations." at bounding box center [193, 185] width 0 height 5
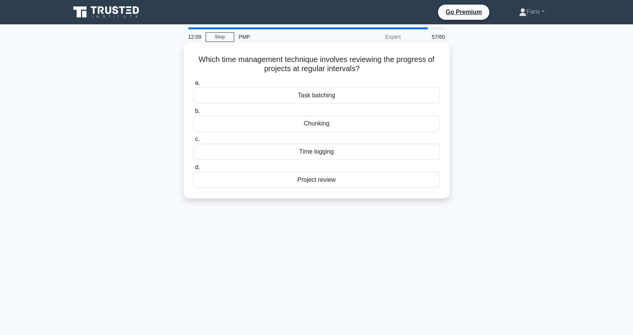
click at [351, 97] on div "Task batching" at bounding box center [316, 95] width 246 height 16
click at [193, 85] on input "a. Task batching" at bounding box center [193, 83] width 0 height 5
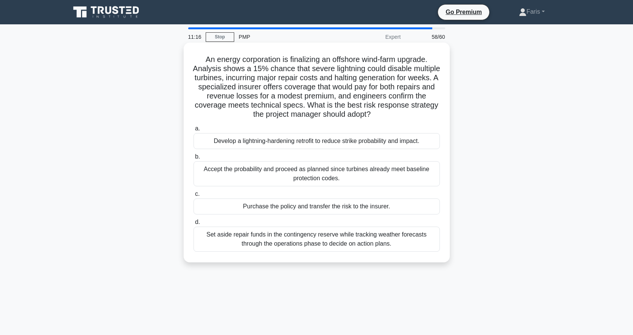
click at [214, 207] on div "Purchase the policy and transfer the risk to the insurer." at bounding box center [316, 206] width 246 height 16
click at [193, 196] on input "c. Purchase the policy and transfer the risk to the insurer." at bounding box center [193, 193] width 0 height 5
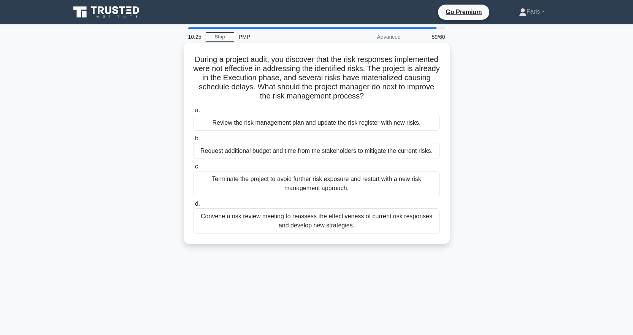
click at [218, 221] on div "Convene a risk review meeting to reassess the effectiveness of current risk res…" at bounding box center [316, 220] width 246 height 25
click at [193, 206] on input "d. Convene a risk review meeting to reassess the effectiveness of current risk …" at bounding box center [193, 203] width 0 height 5
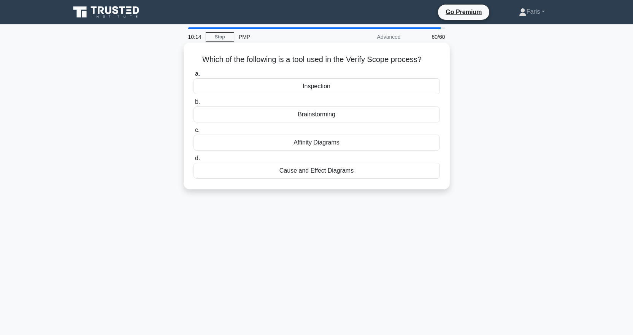
click at [310, 84] on div "Inspection" at bounding box center [316, 86] width 246 height 16
click at [193, 76] on input "a. Inspection" at bounding box center [193, 73] width 0 height 5
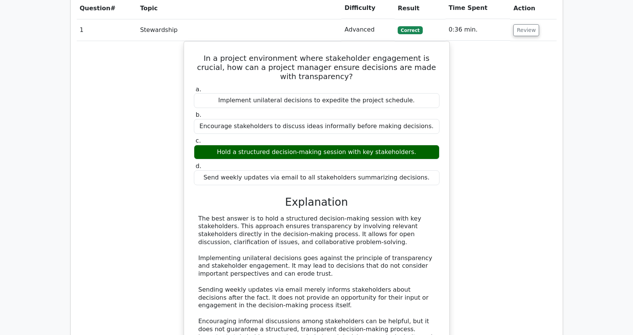
scroll to position [1292, 0]
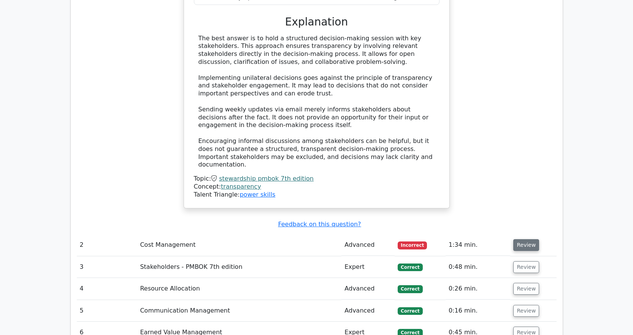
click at [526, 239] on button "Review" at bounding box center [526, 245] width 26 height 12
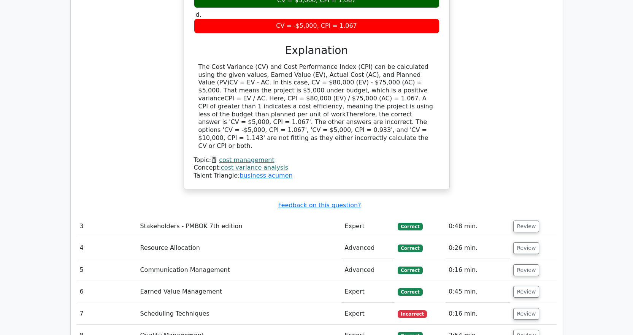
scroll to position [1672, 0]
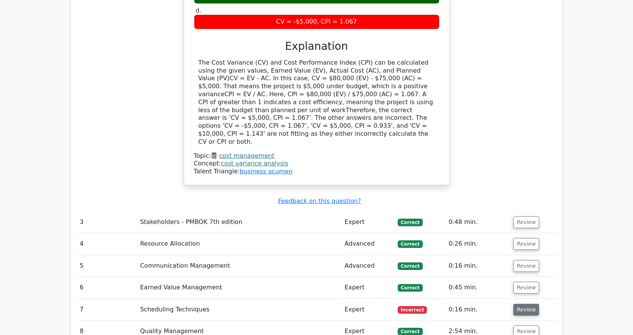
click at [518, 304] on button "Review" at bounding box center [526, 310] width 26 height 12
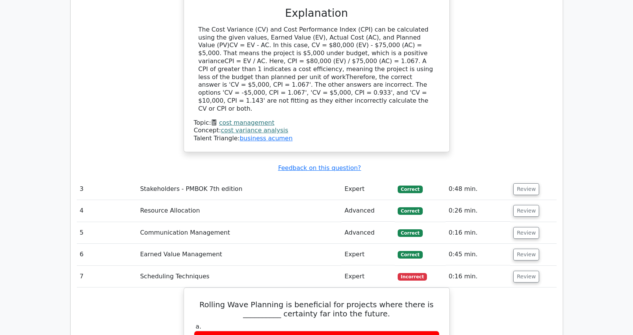
scroll to position [1786, 0]
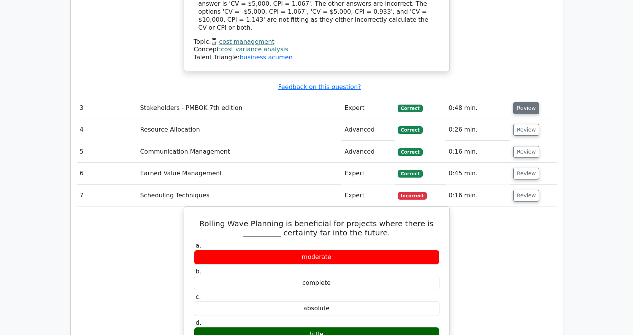
click at [522, 102] on button "Review" at bounding box center [526, 108] width 26 height 12
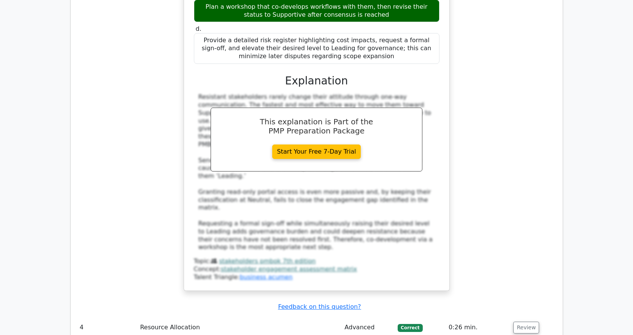
scroll to position [2165, 0]
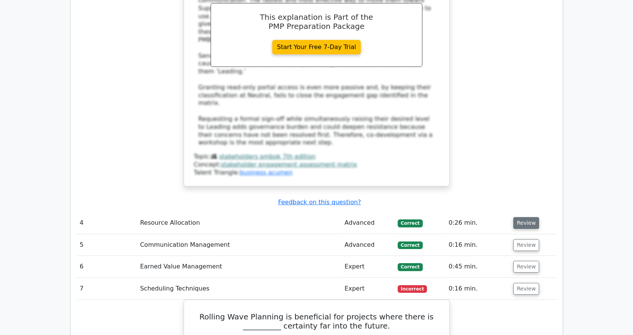
click at [516, 217] on button "Review" at bounding box center [526, 223] width 26 height 12
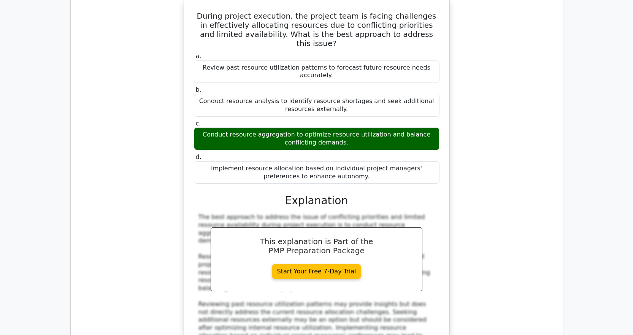
scroll to position [2469, 0]
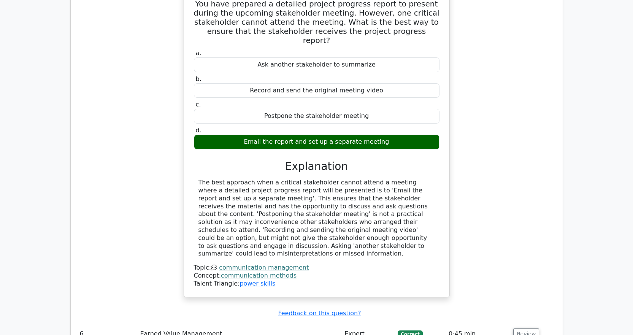
scroll to position [2849, 0]
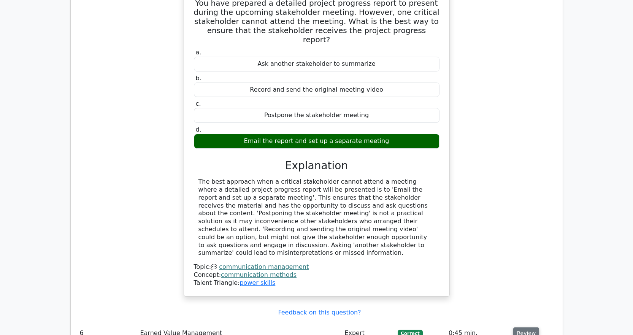
click at [535, 327] on button "Review" at bounding box center [526, 333] width 26 height 12
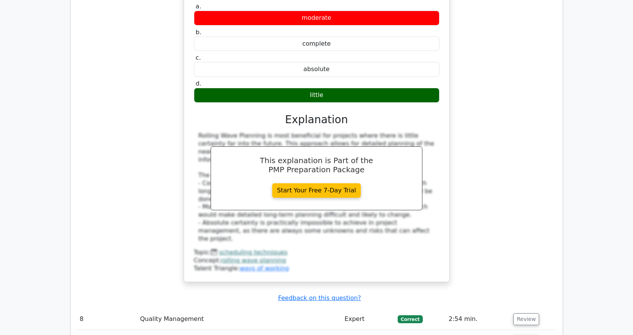
scroll to position [3723, 0]
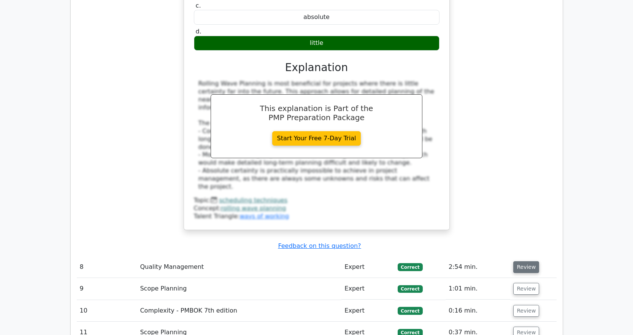
click at [515, 261] on button "Review" at bounding box center [526, 267] width 26 height 12
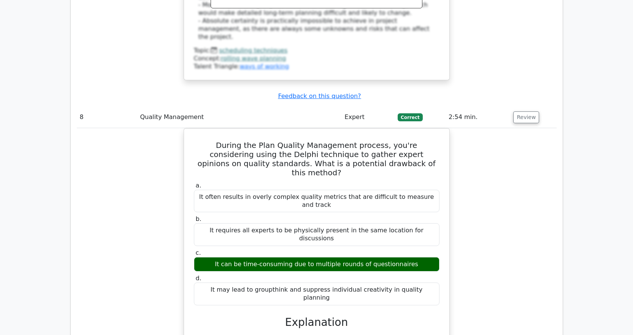
scroll to position [3989, 0]
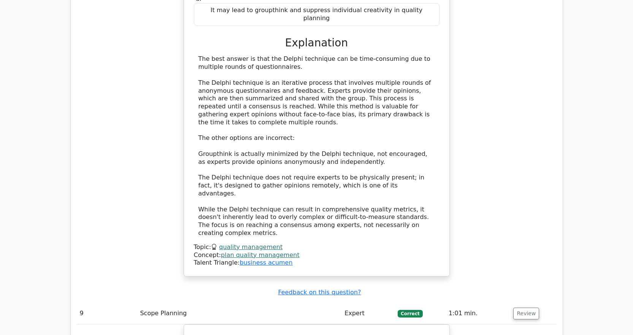
scroll to position [4331, 0]
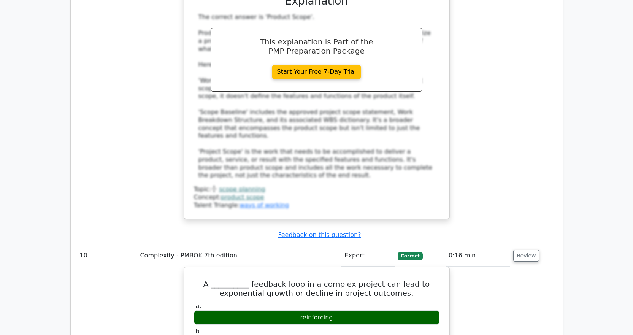
scroll to position [4825, 0]
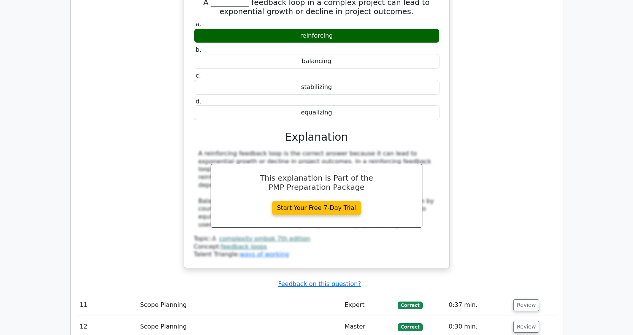
scroll to position [4863, 0]
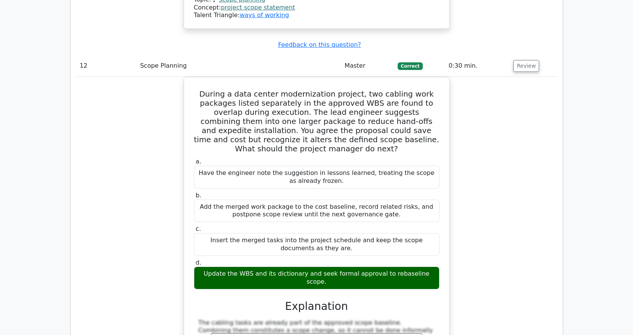
scroll to position [5737, 0]
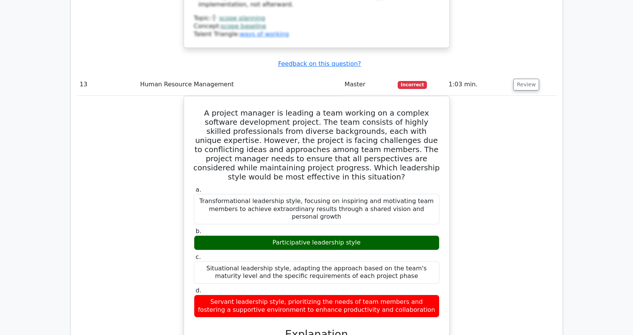
scroll to position [6192, 0]
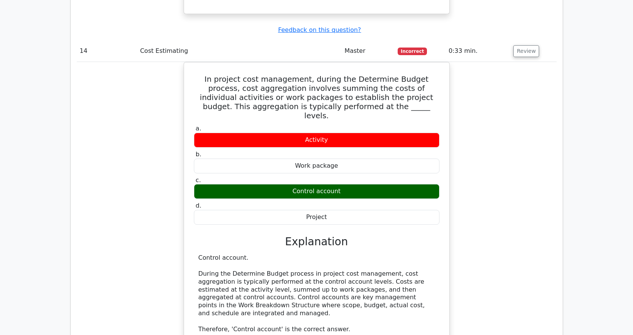
scroll to position [6572, 0]
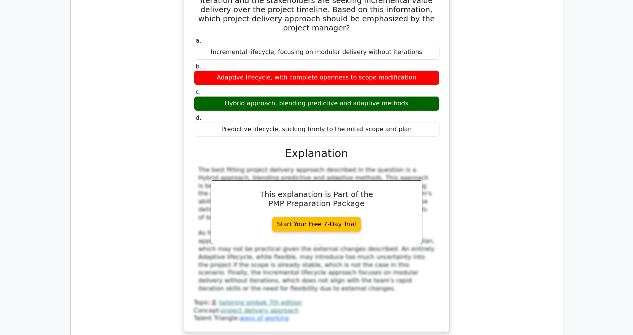
scroll to position [7028, 0]
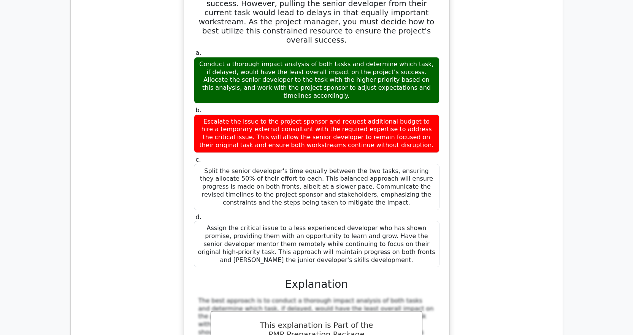
scroll to position [7636, 0]
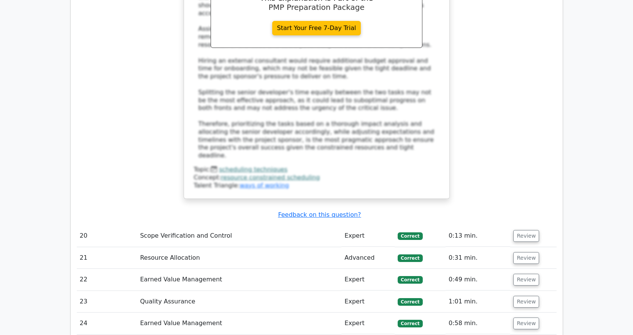
scroll to position [8016, 0]
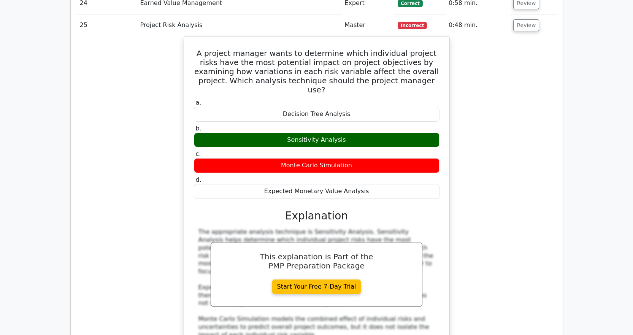
scroll to position [8092, 0]
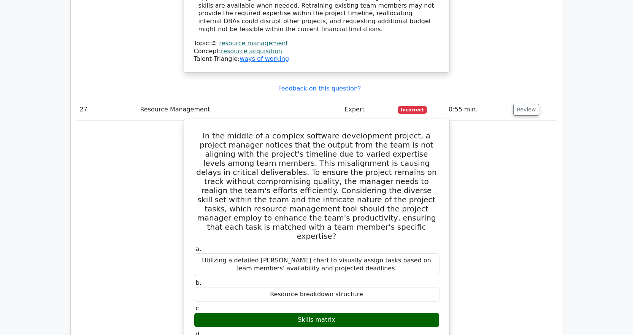
scroll to position [8928, 0]
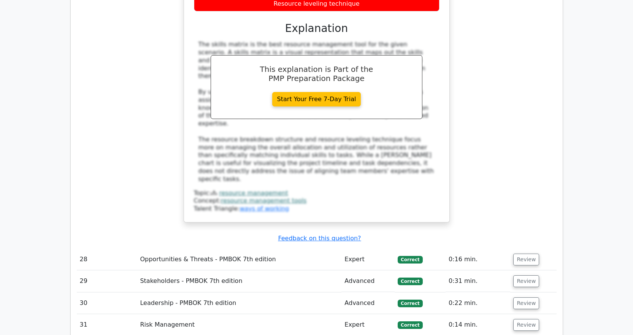
scroll to position [9346, 0]
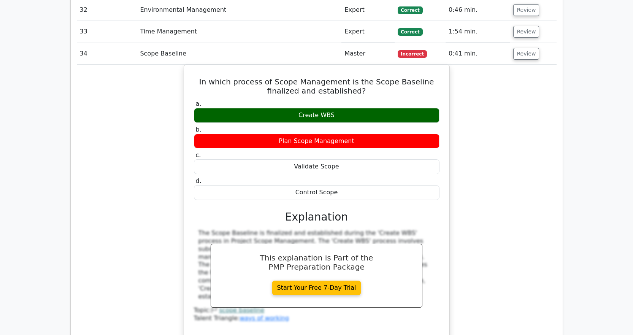
scroll to position [9687, 0]
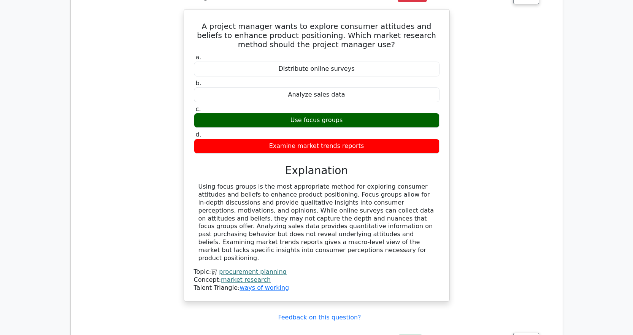
scroll to position [10143, 0]
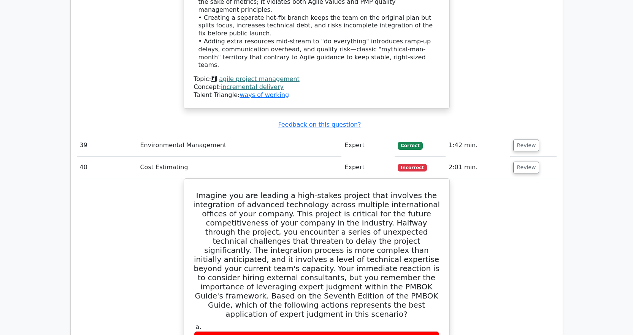
scroll to position [10713, 0]
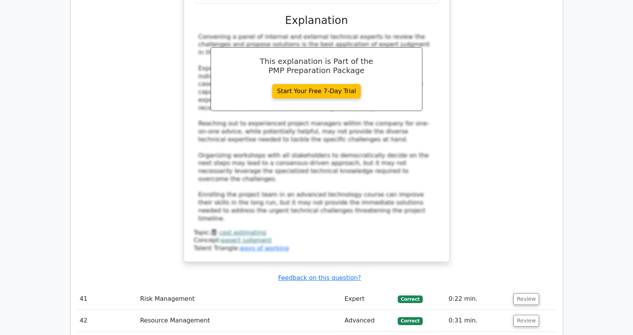
scroll to position [11245, 0]
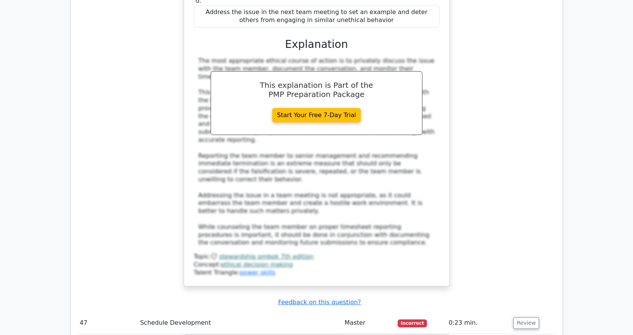
scroll to position [11815, 0]
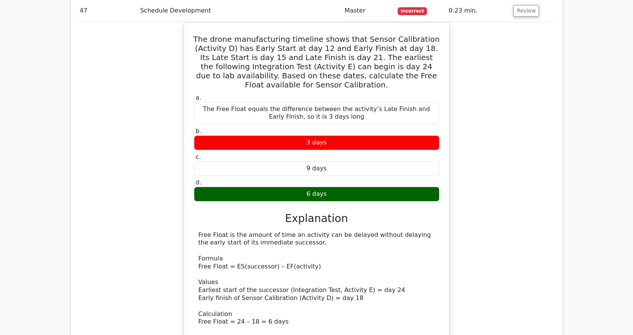
scroll to position [12195, 0]
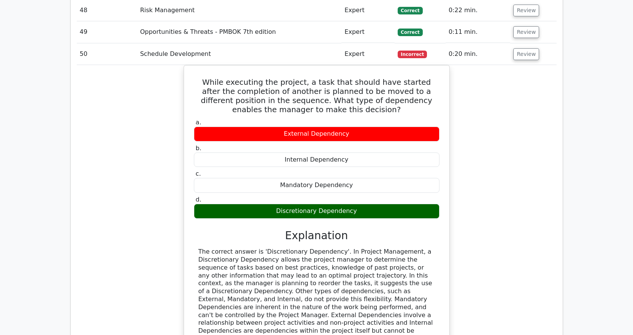
scroll to position [12613, 0]
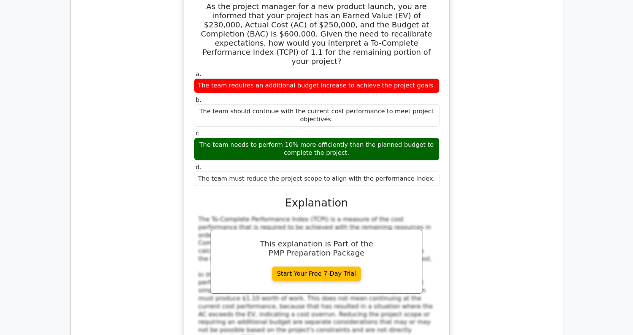
scroll to position [13031, 0]
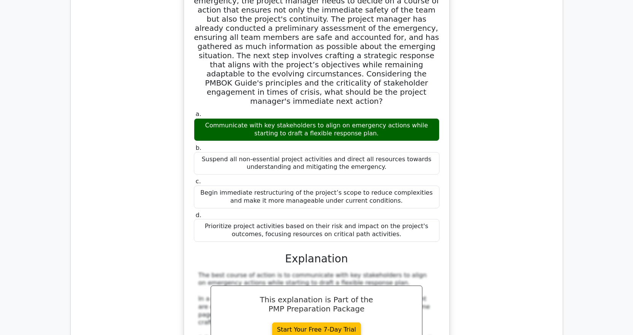
scroll to position [13638, 0]
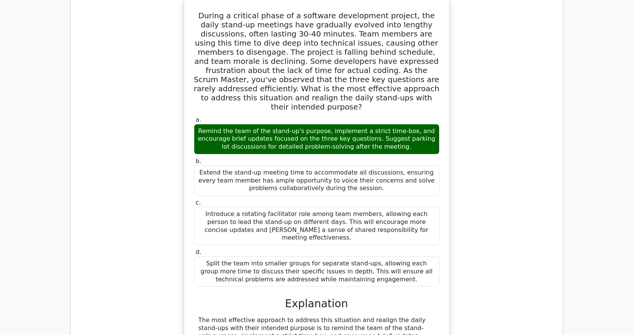
scroll to position [14170, 0]
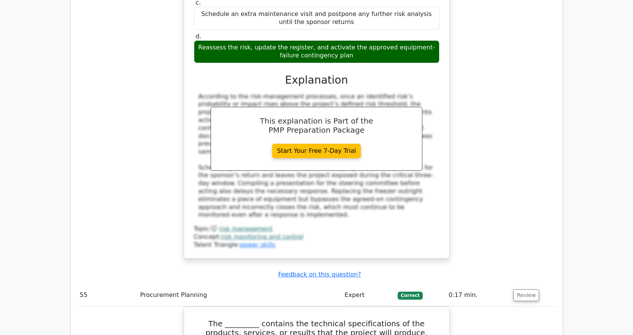
scroll to position [14626, 0]
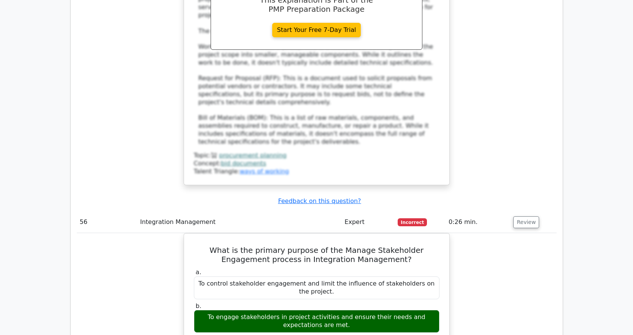
scroll to position [15310, 0]
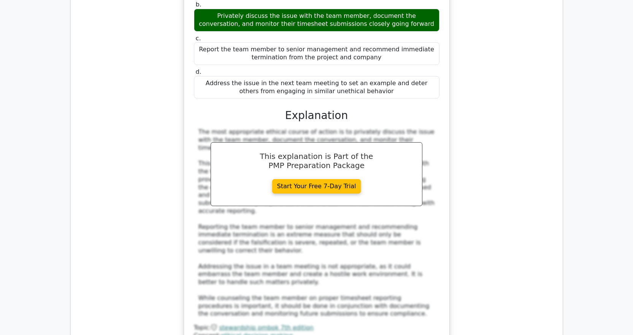
scroll to position [11777, 0]
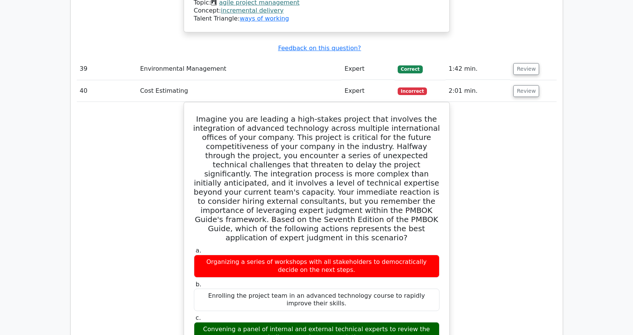
scroll to position [10713, 0]
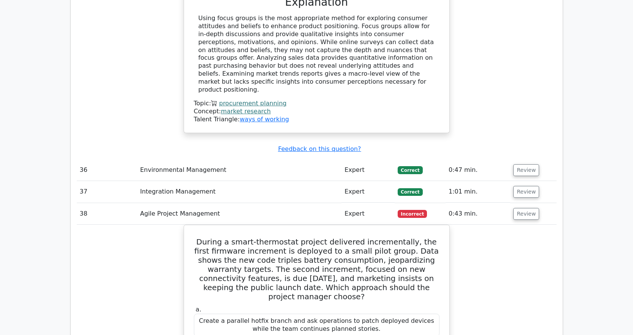
scroll to position [10067, 0]
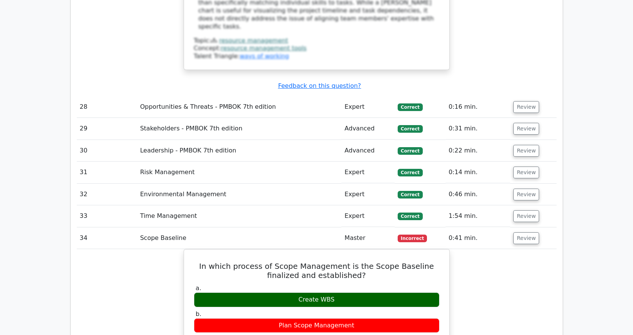
scroll to position [9612, 0]
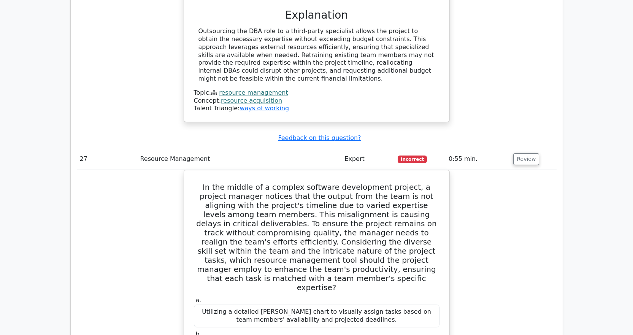
scroll to position [8890, 0]
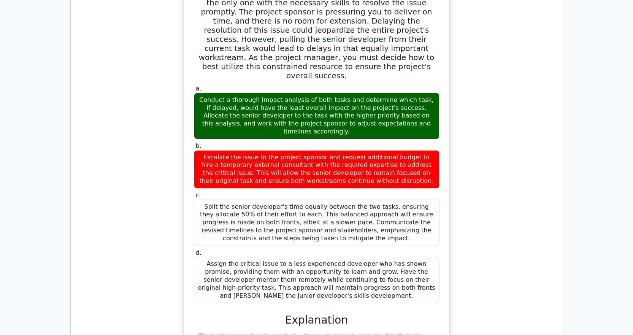
scroll to position [7598, 0]
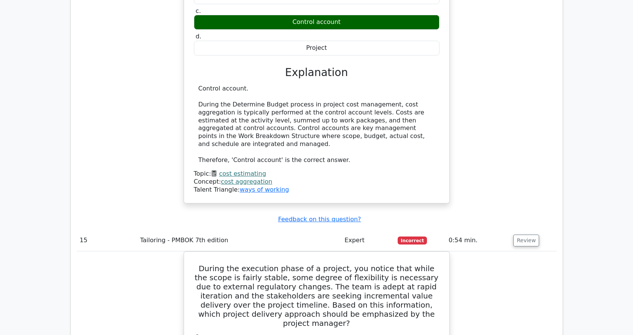
scroll to position [6838, 0]
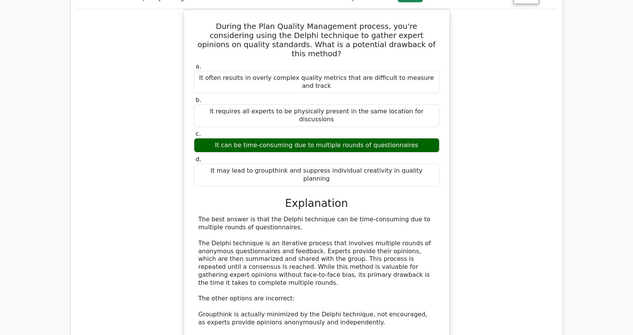
scroll to position [3913, 0]
